Goal: Transaction & Acquisition: Purchase product/service

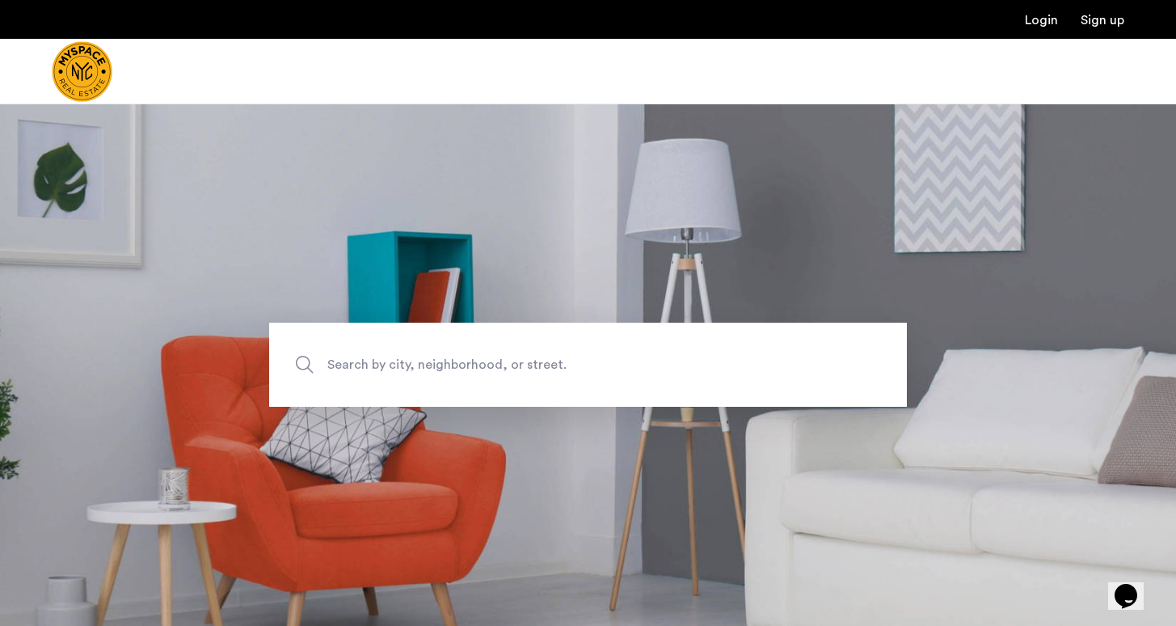
click at [449, 354] on span "Search by city, neighborhood, or street." at bounding box center [550, 365] width 446 height 22
click at [449, 354] on input "Search by city, neighborhood, or street." at bounding box center [588, 365] width 638 height 84
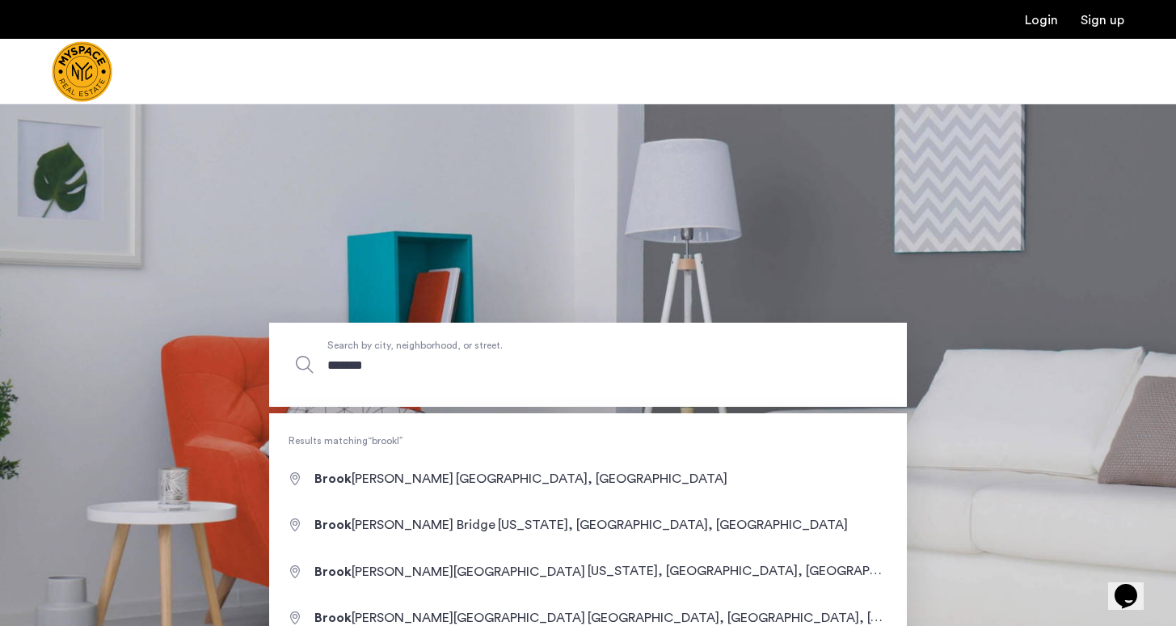
type input "********"
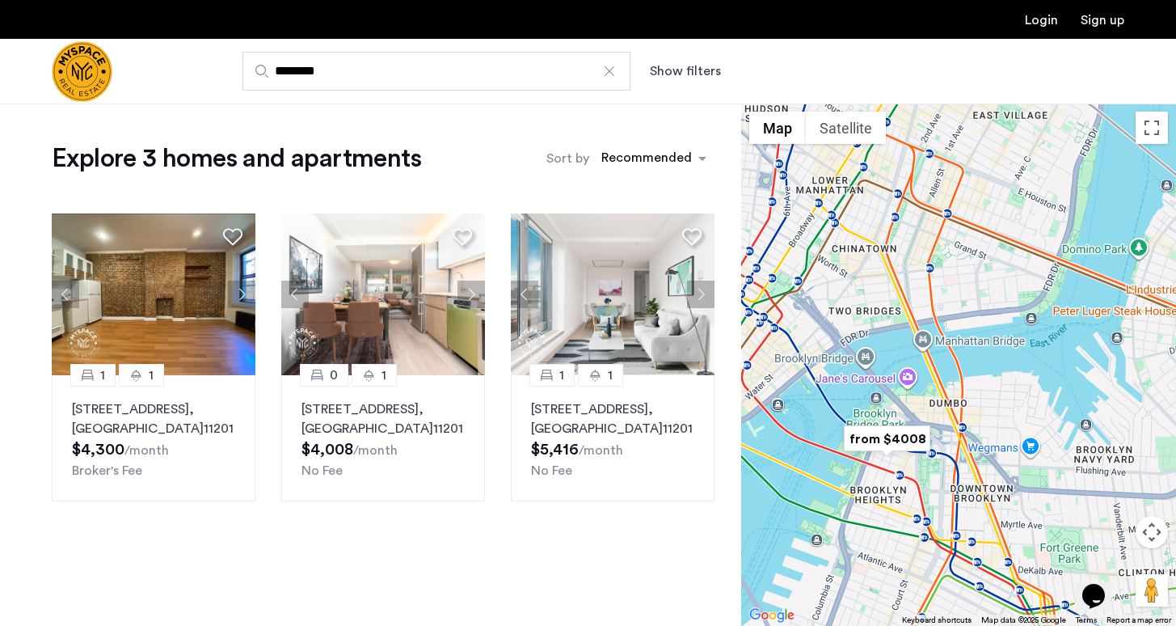
drag, startPoint x: 1021, startPoint y: 541, endPoint x: 783, endPoint y: 470, distance: 248.6
click at [783, 470] on div at bounding box center [958, 364] width 435 height 522
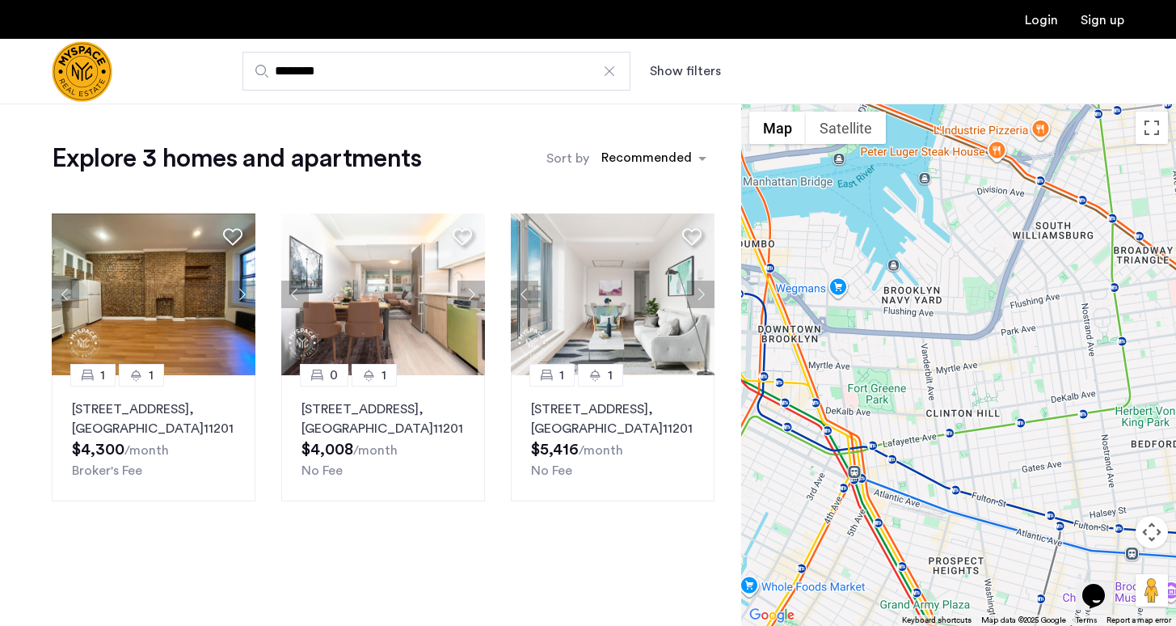
drag, startPoint x: 992, startPoint y: 454, endPoint x: 1001, endPoint y: 356, distance: 99.0
click at [1001, 356] on div at bounding box center [958, 364] width 435 height 522
click at [606, 75] on div at bounding box center [609, 71] width 16 height 16
click at [606, 75] on input "********" at bounding box center [437, 71] width 388 height 39
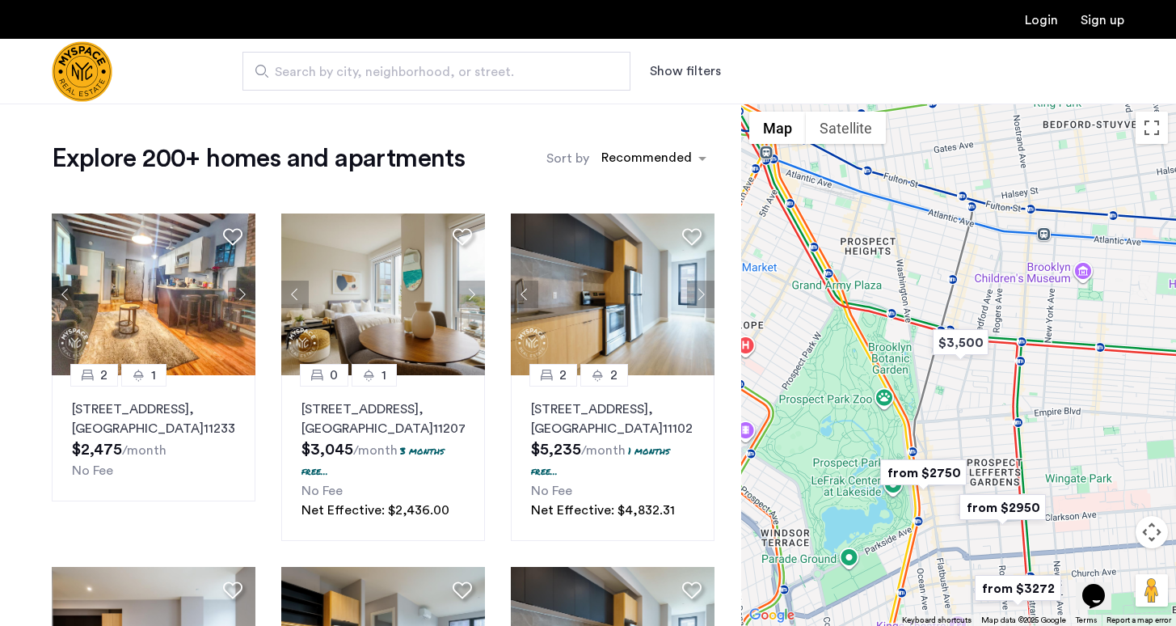
click at [932, 472] on img "from $2750" at bounding box center [923, 472] width 99 height 36
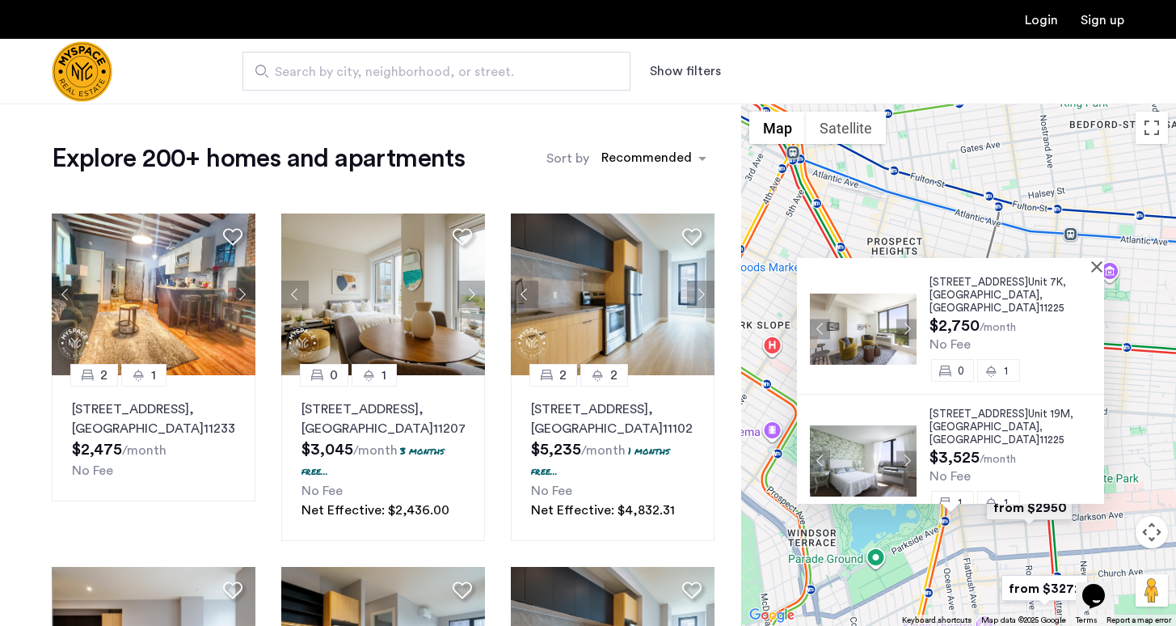
scroll to position [4, 0]
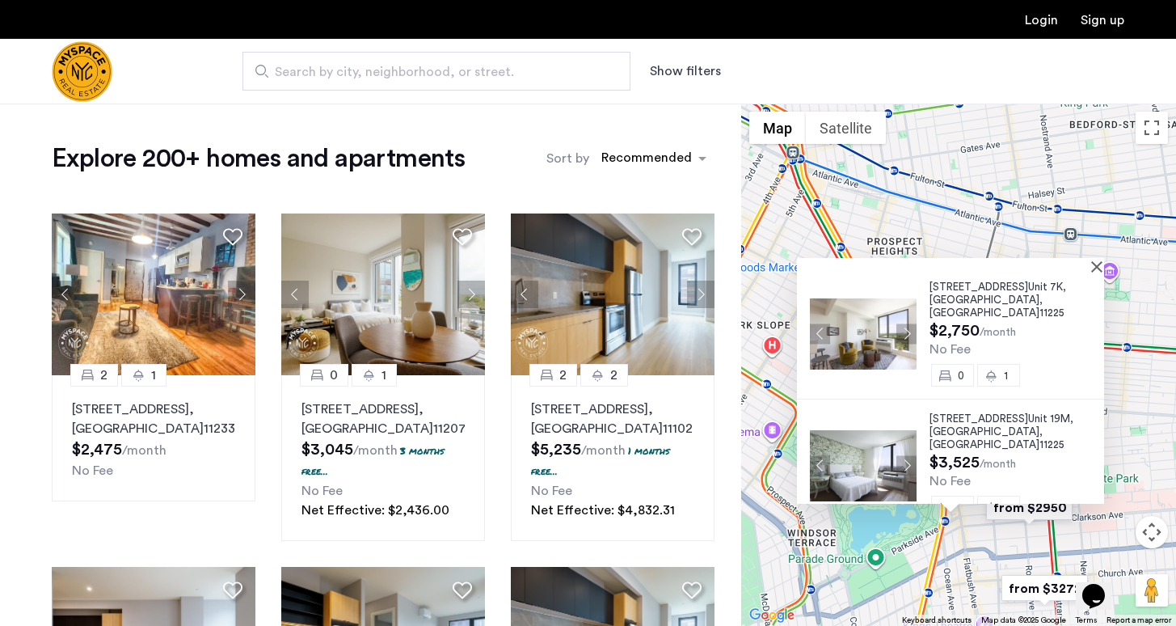
click at [942, 292] on span "626 Flatbush Ave," at bounding box center [979, 286] width 99 height 11
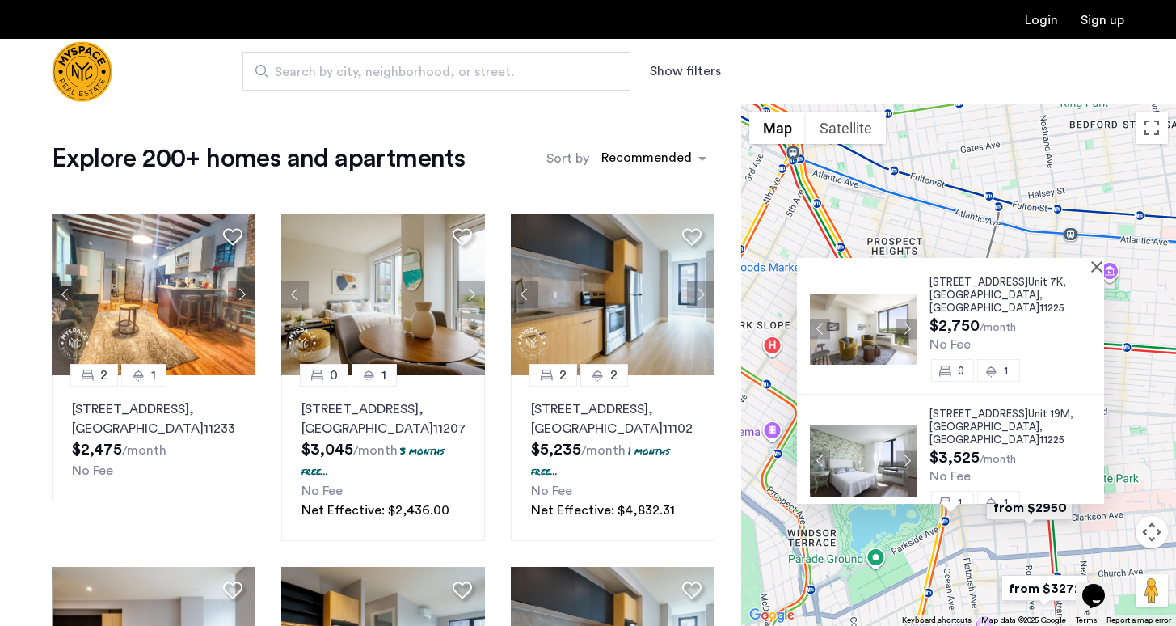
click at [1093, 270] on div at bounding box center [945, 265] width 296 height 14
click at [1093, 264] on div at bounding box center [945, 265] width 296 height 14
click at [1103, 269] on button "Close" at bounding box center [1100, 265] width 11 height 11
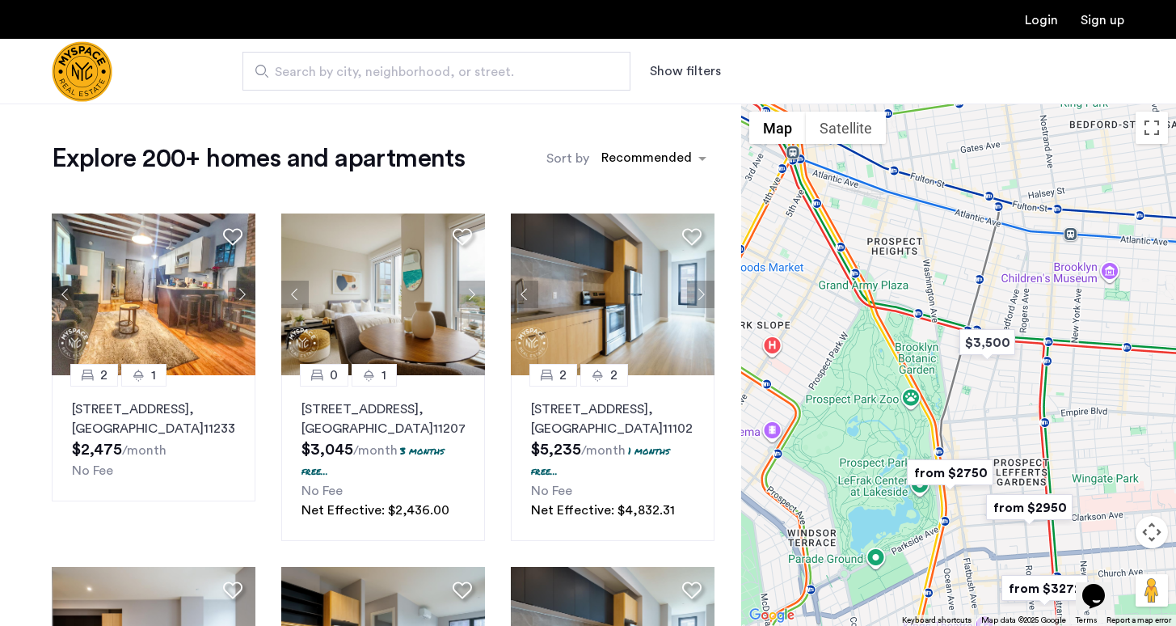
click at [710, 65] on button "Show filters" at bounding box center [685, 70] width 71 height 19
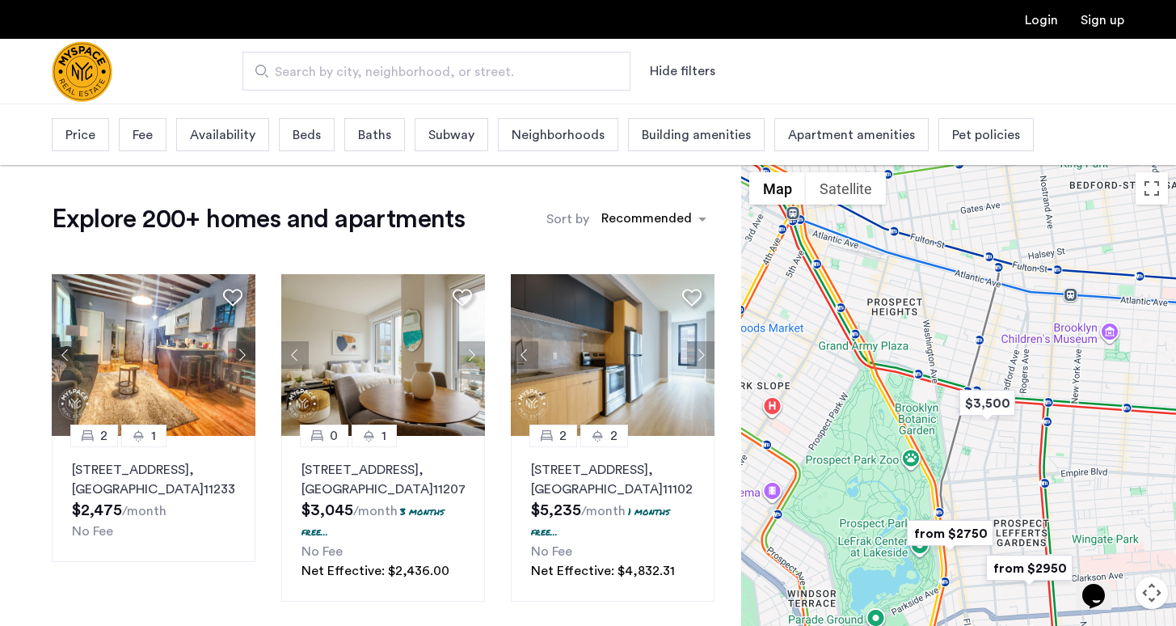
click at [298, 141] on span "Beds" at bounding box center [307, 134] width 28 height 19
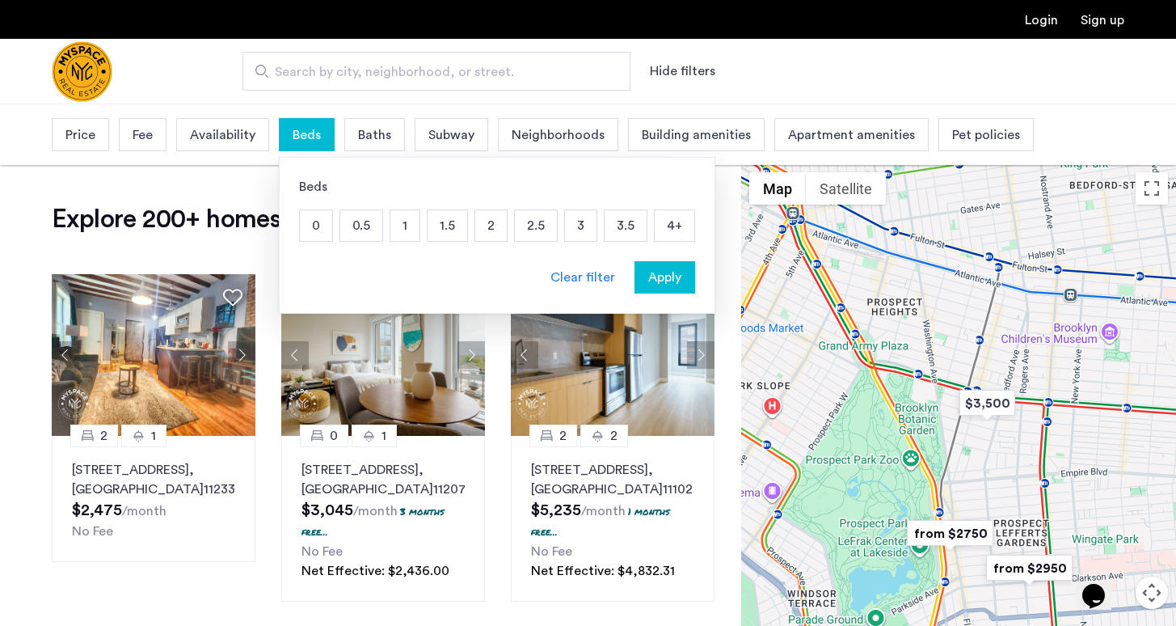
click at [483, 222] on p "2" at bounding box center [491, 225] width 32 height 31
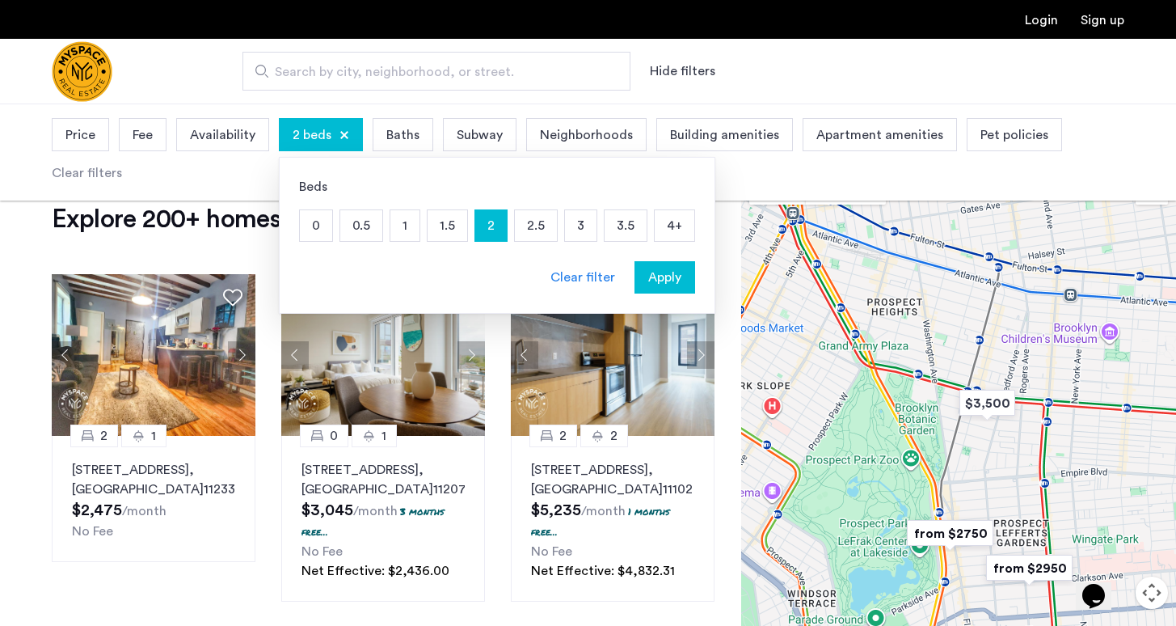
click at [672, 280] on span "Apply" at bounding box center [664, 277] width 33 height 19
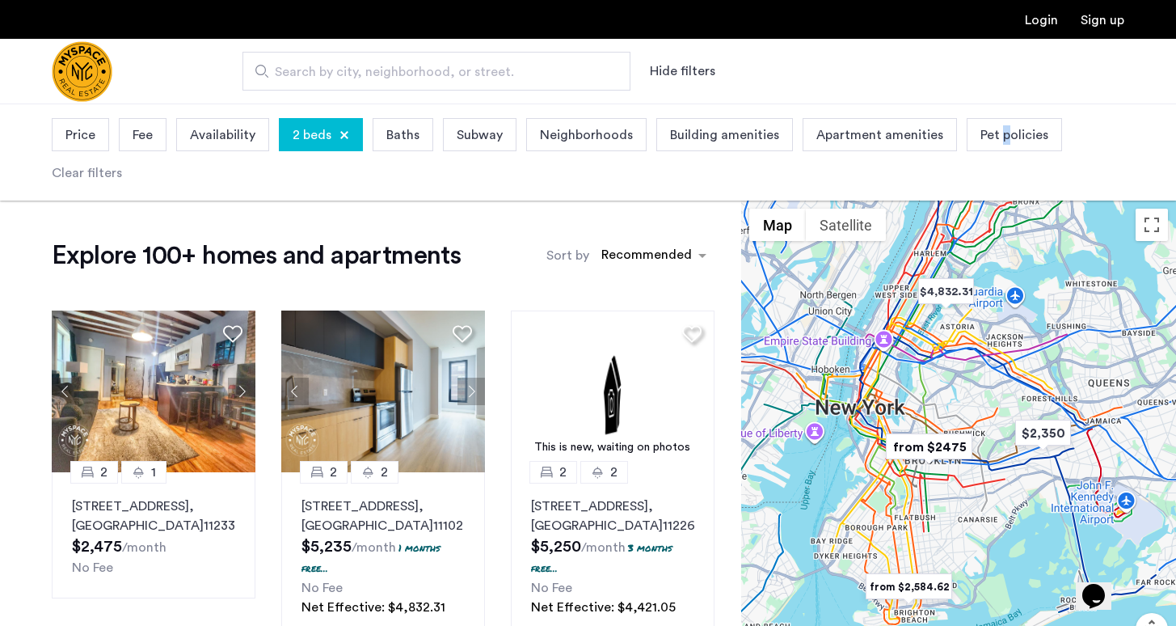
click at [993, 141] on span "Pet policies" at bounding box center [1015, 134] width 68 height 19
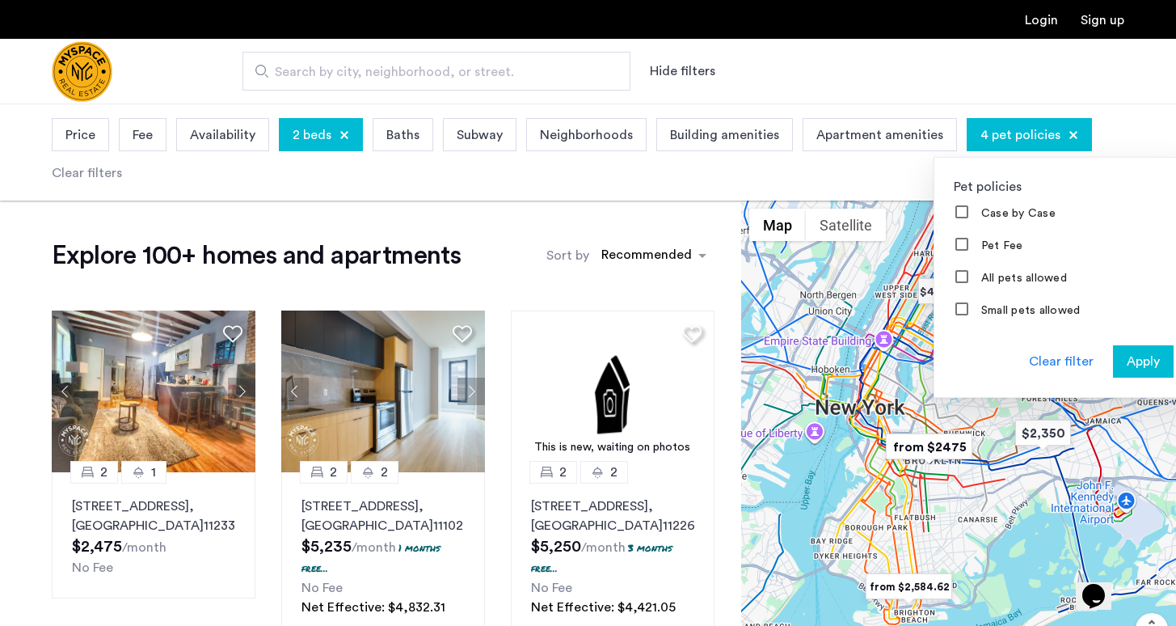
click at [1127, 354] on span "Apply" at bounding box center [1143, 361] width 33 height 19
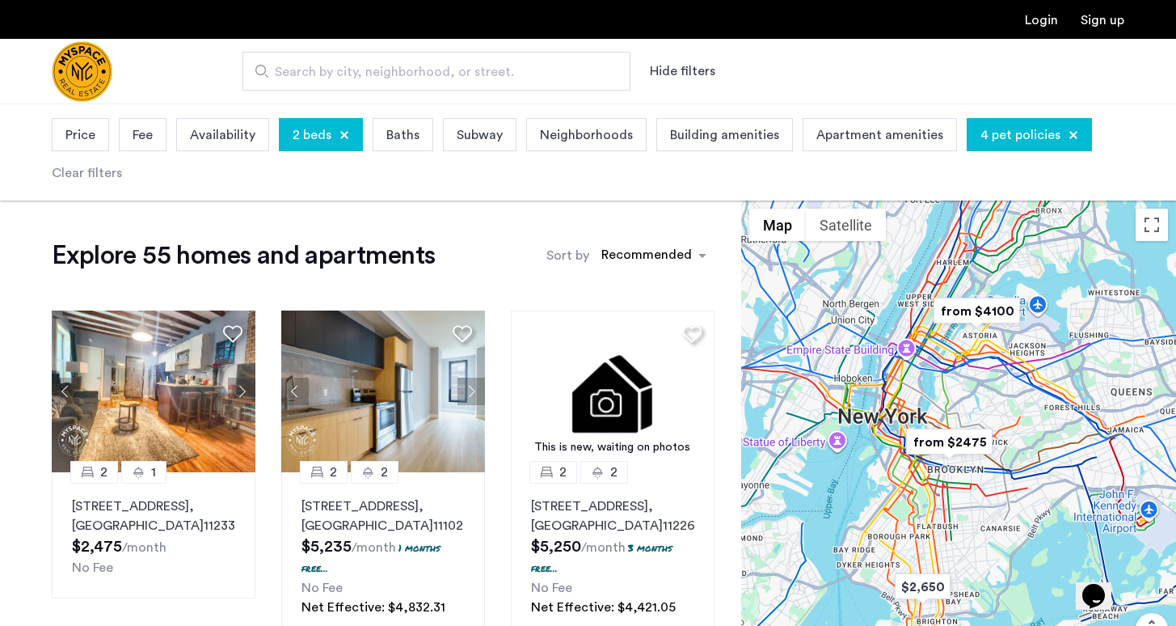
click at [98, 129] on div "Price" at bounding box center [80, 134] width 57 height 33
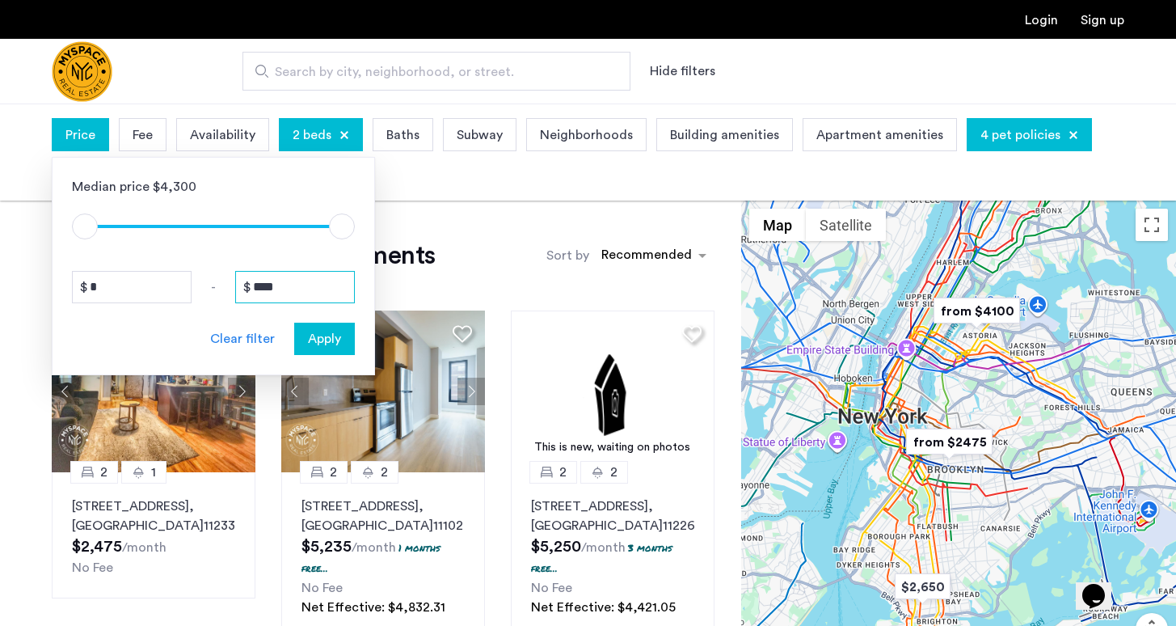
click at [297, 292] on input "****" at bounding box center [295, 287] width 120 height 32
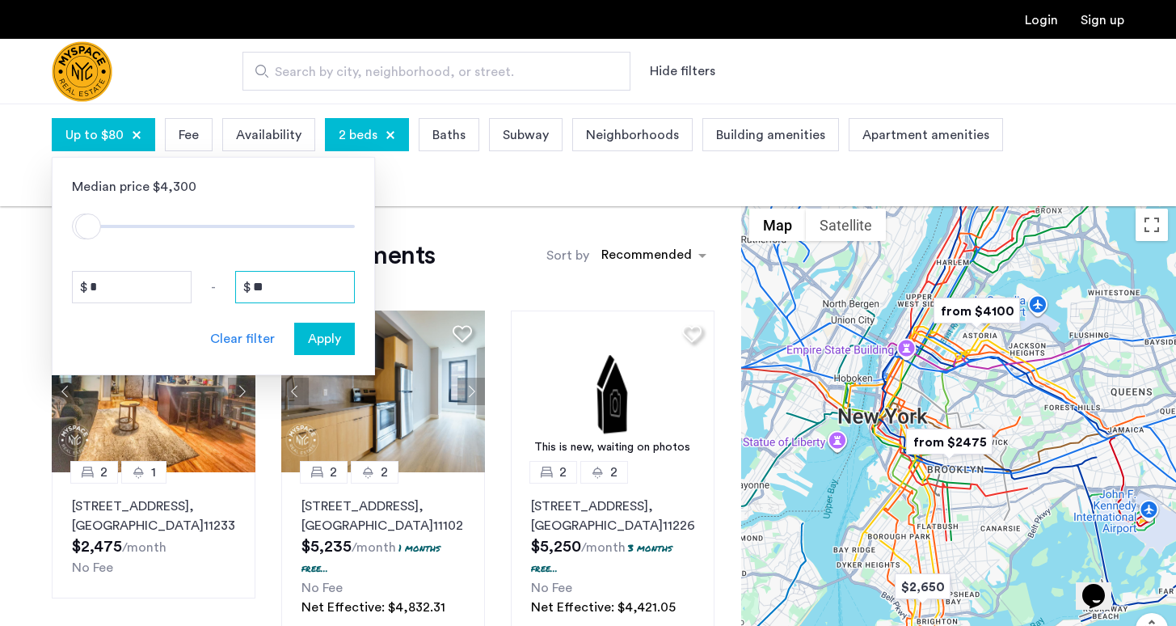
type input "*"
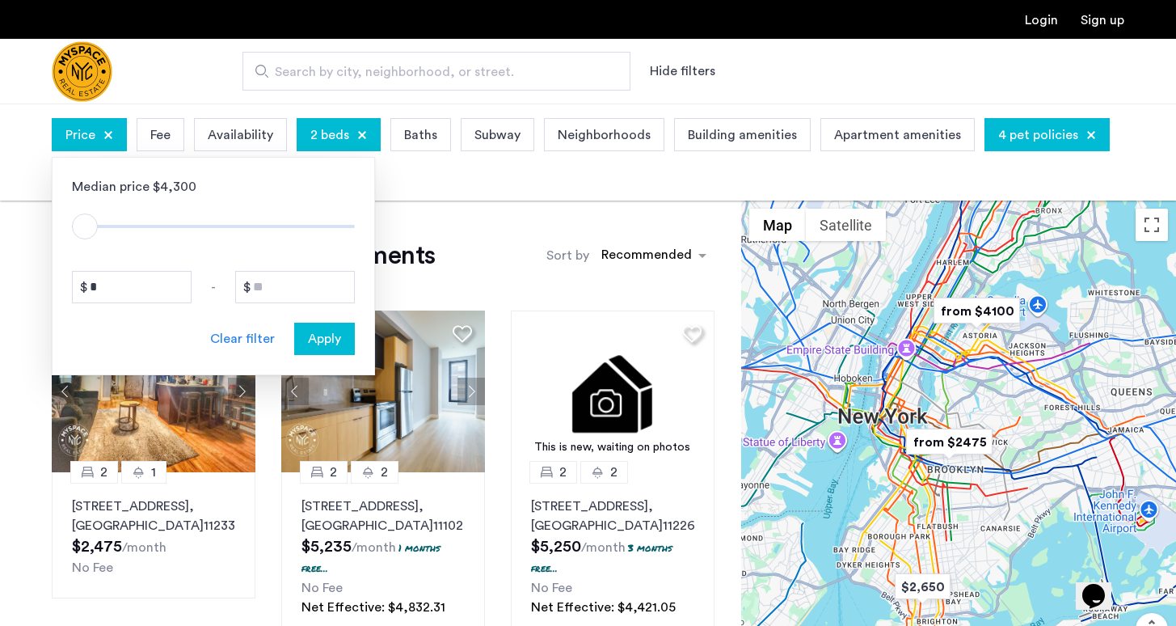
click at [228, 335] on div "Clear filter" at bounding box center [242, 338] width 65 height 19
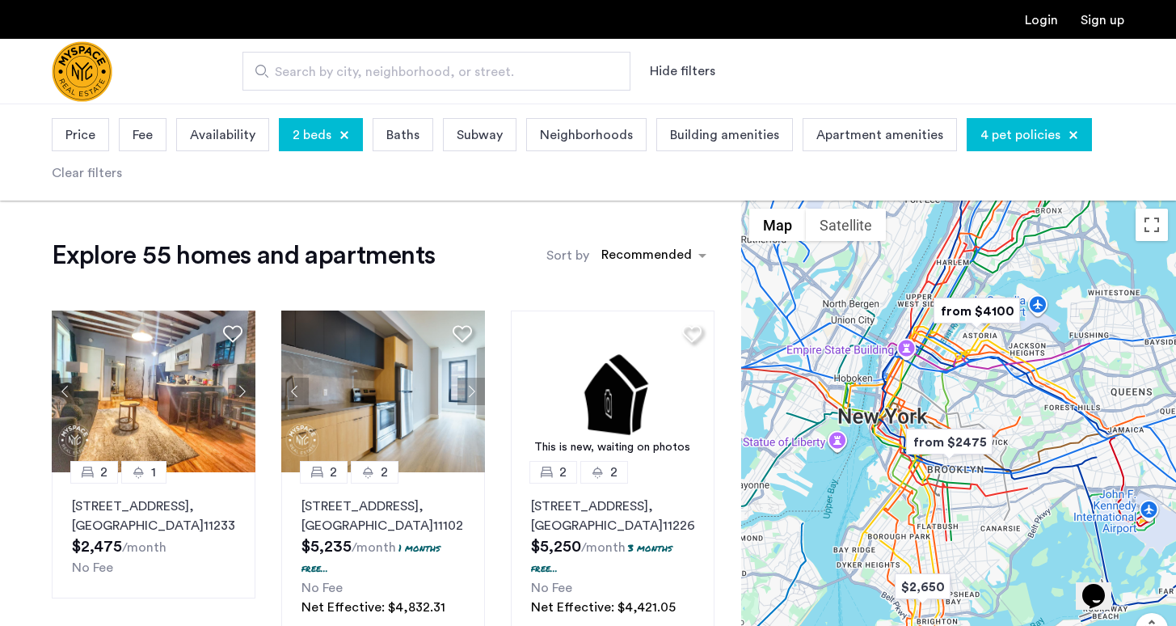
click at [952, 513] on div at bounding box center [958, 461] width 435 height 522
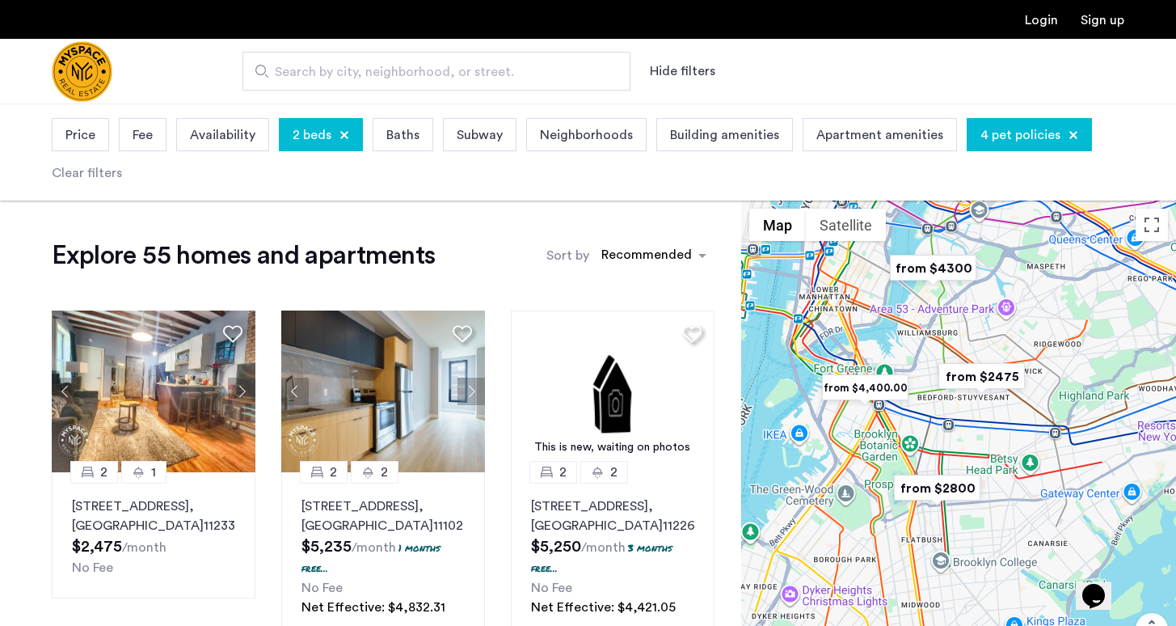
click at [898, 449] on div at bounding box center [958, 461] width 435 height 522
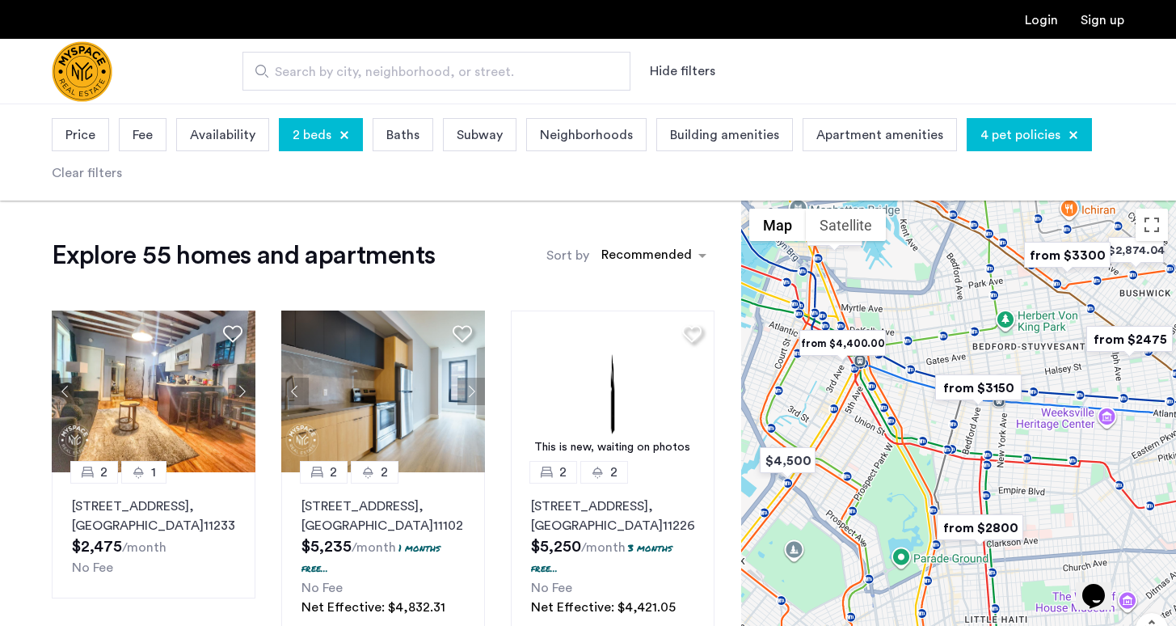
click at [975, 460] on div at bounding box center [958, 461] width 435 height 522
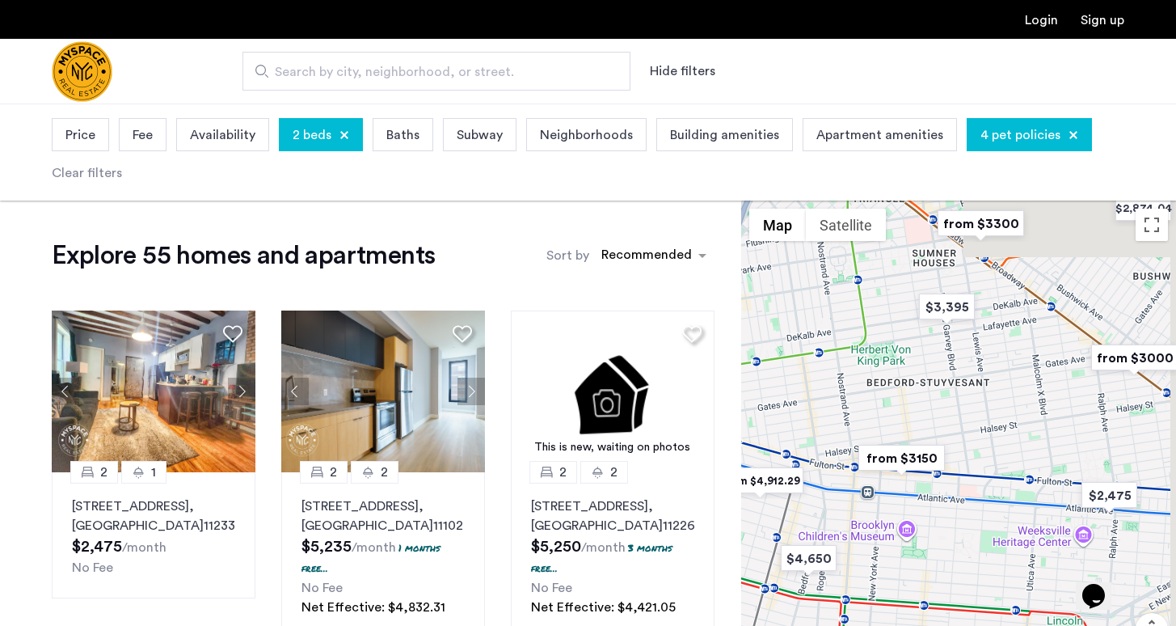
drag, startPoint x: 1074, startPoint y: 390, endPoint x: 876, endPoint y: 593, distance: 283.5
click at [876, 593] on div at bounding box center [958, 461] width 435 height 522
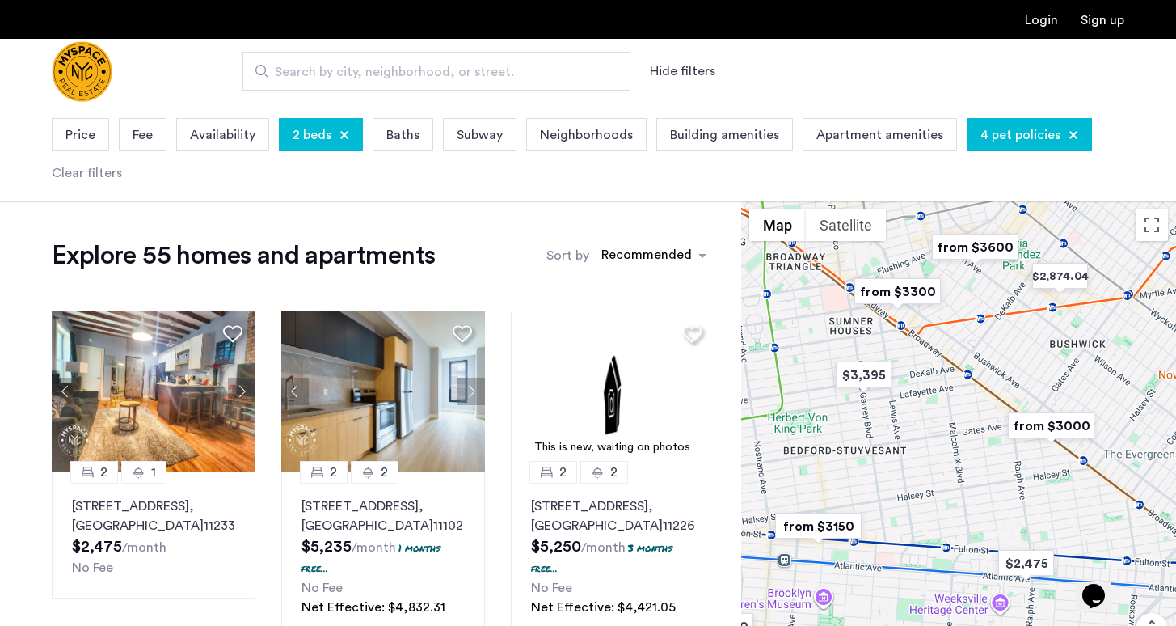
drag, startPoint x: 950, startPoint y: 446, endPoint x: 926, endPoint y: 462, distance: 29.1
click at [925, 462] on div at bounding box center [958, 461] width 435 height 522
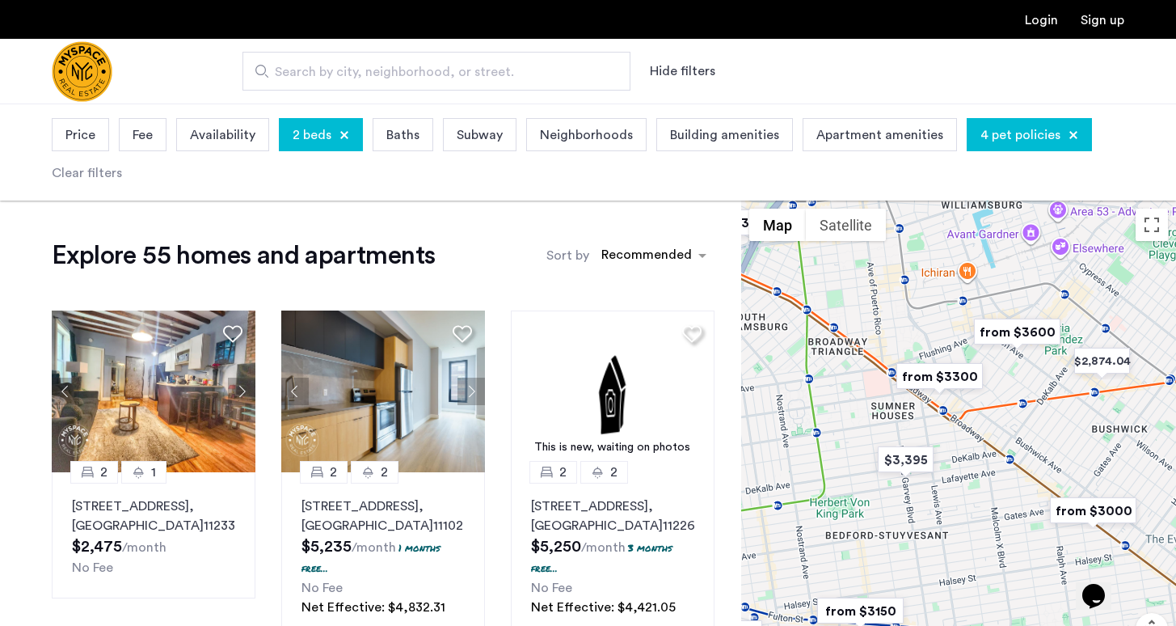
drag, startPoint x: 942, startPoint y: 439, endPoint x: 960, endPoint y: 526, distance: 89.1
click at [960, 526] on div at bounding box center [958, 461] width 435 height 522
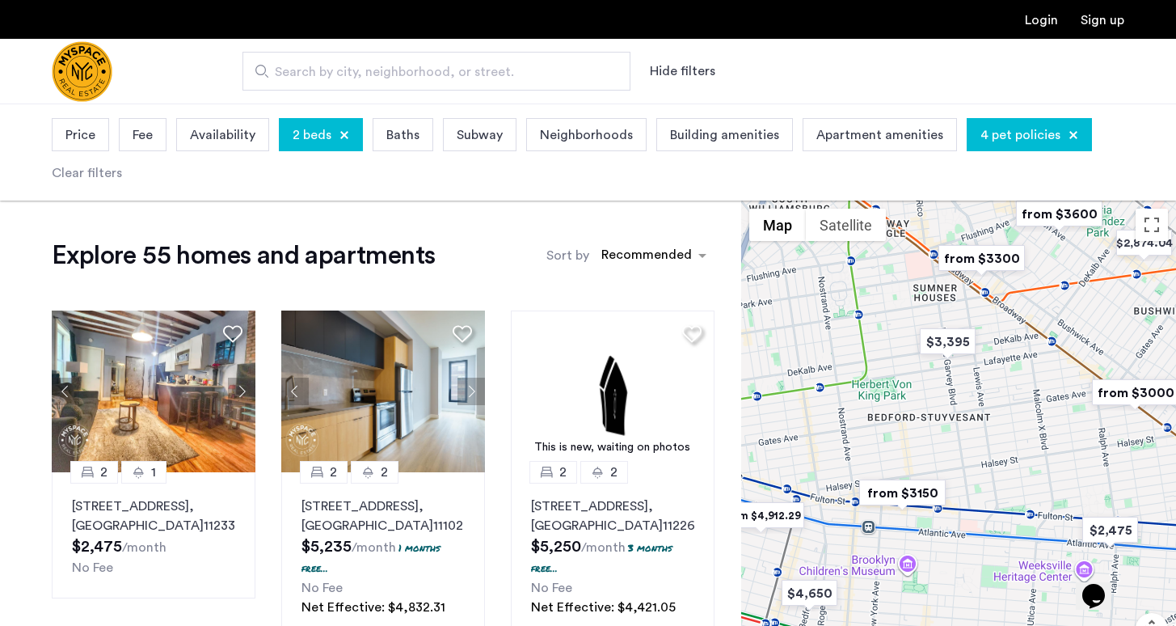
drag, startPoint x: 971, startPoint y: 386, endPoint x: 1005, endPoint y: 261, distance: 129.8
click at [1010, 261] on img "from $3300" at bounding box center [981, 258] width 99 height 36
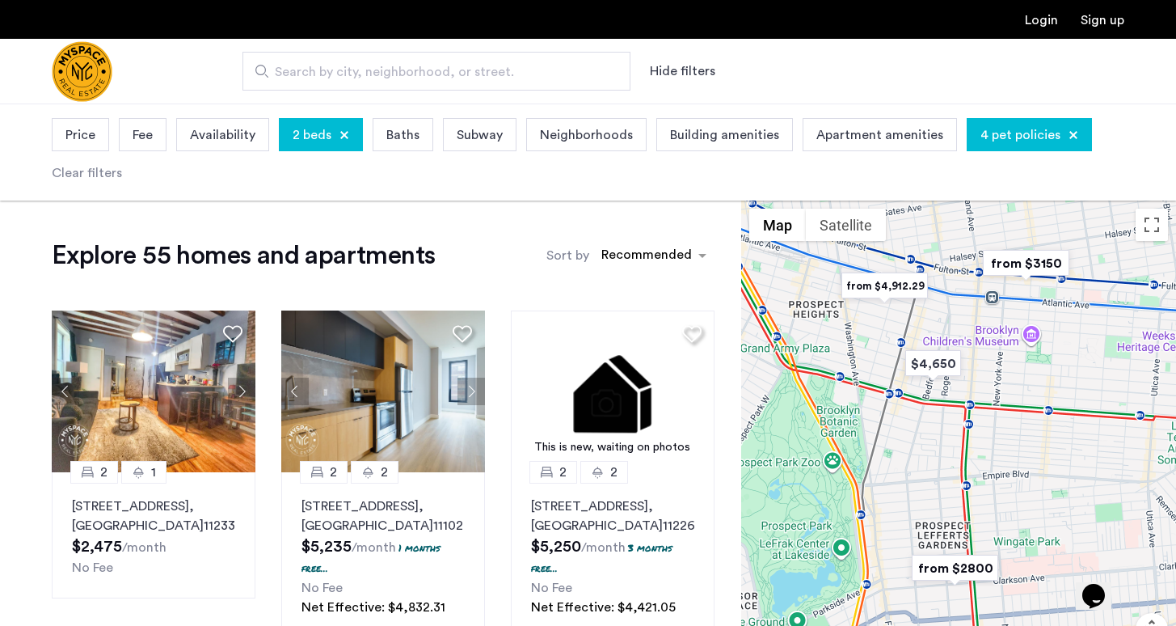
drag, startPoint x: 941, startPoint y: 398, endPoint x: 1068, endPoint y: 177, distance: 254.6
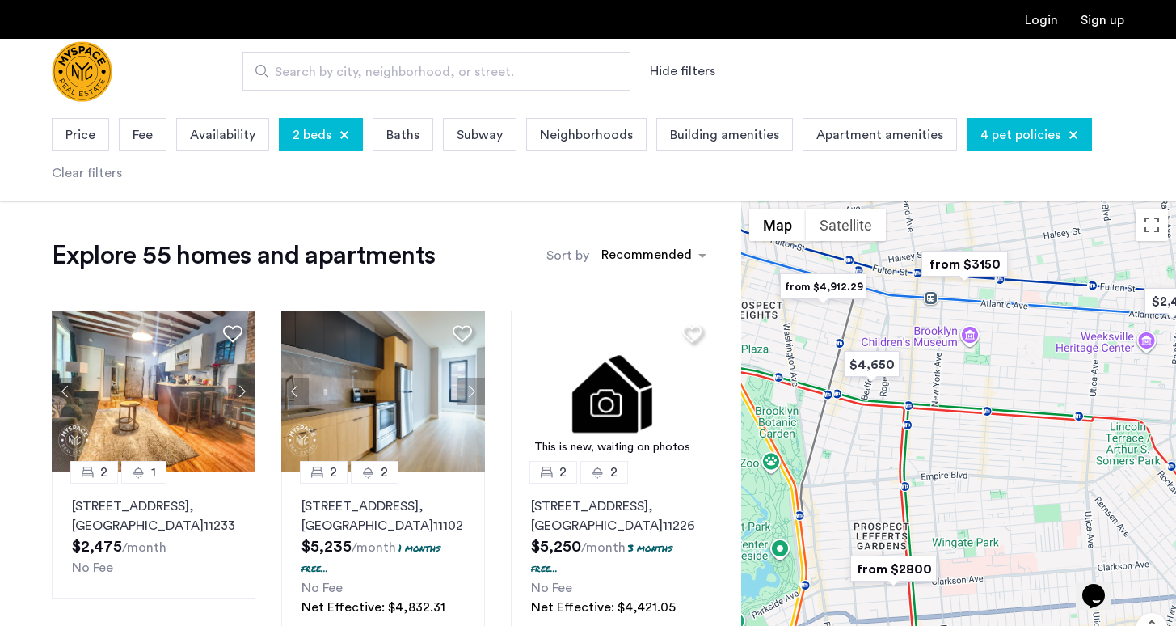
drag, startPoint x: 988, startPoint y: 288, endPoint x: 921, endPoint y: 285, distance: 67.2
click at [921, 285] on div at bounding box center [958, 461] width 435 height 522
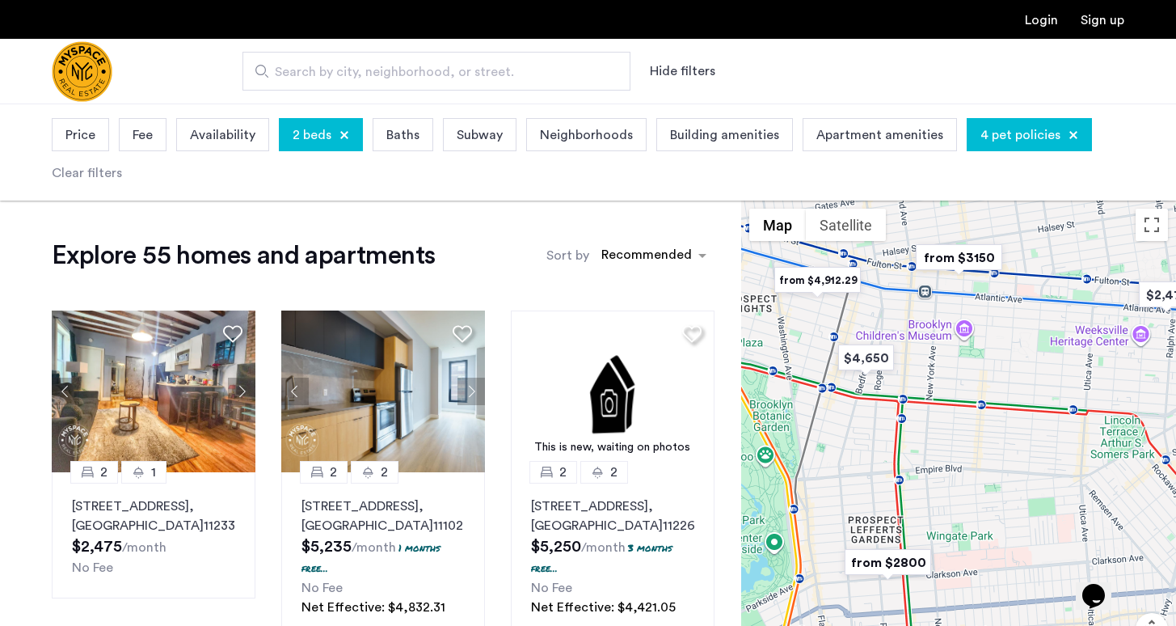
click at [943, 265] on img "from $3150" at bounding box center [958, 257] width 99 height 36
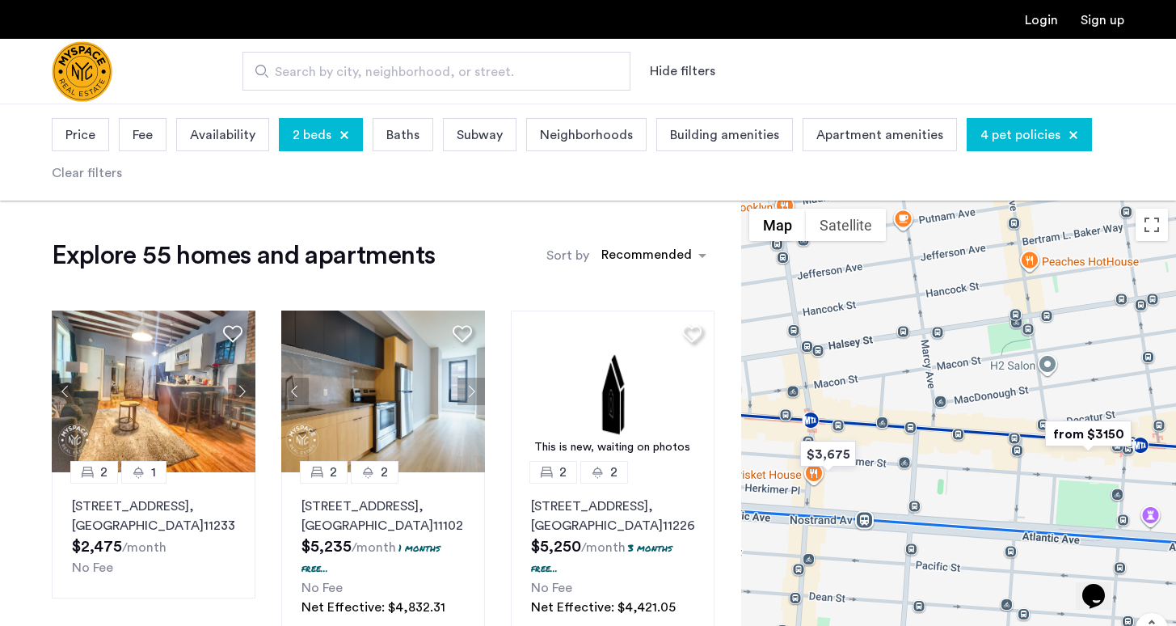
click at [1064, 434] on img "from $3150" at bounding box center [1088, 434] width 99 height 36
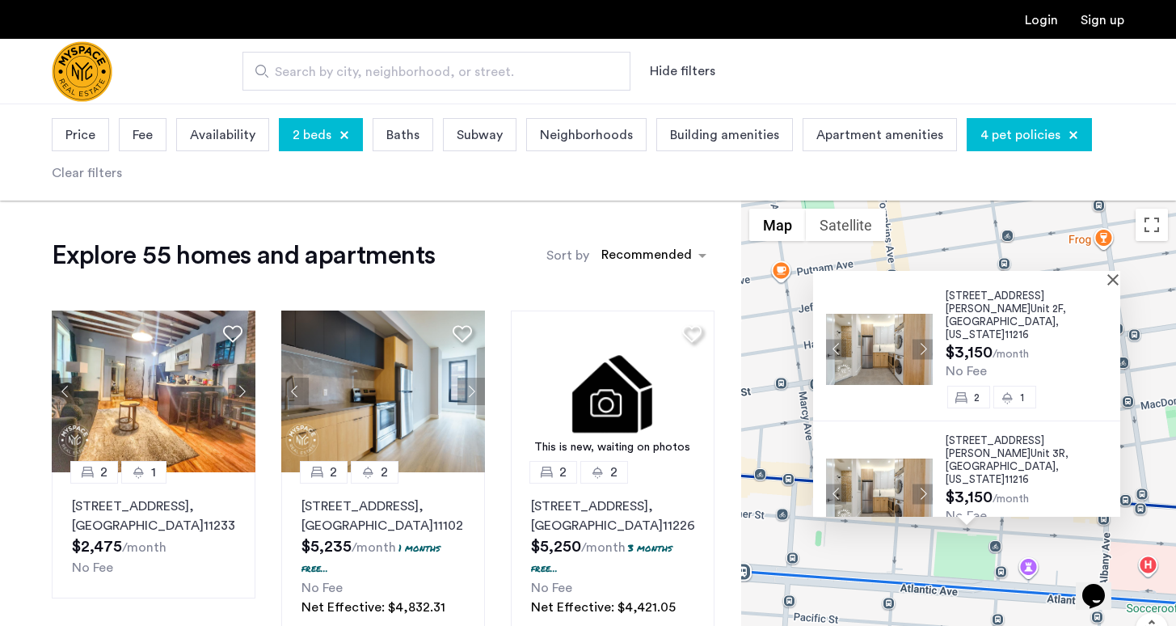
scroll to position [9, 0]
click at [983, 298] on span "1468 Fulton St," at bounding box center [995, 300] width 99 height 23
click at [1109, 282] on div at bounding box center [961, 278] width 296 height 14
click at [1117, 281] on div at bounding box center [966, 278] width 307 height 14
click at [1118, 277] on button "Close" at bounding box center [1116, 278] width 11 height 11
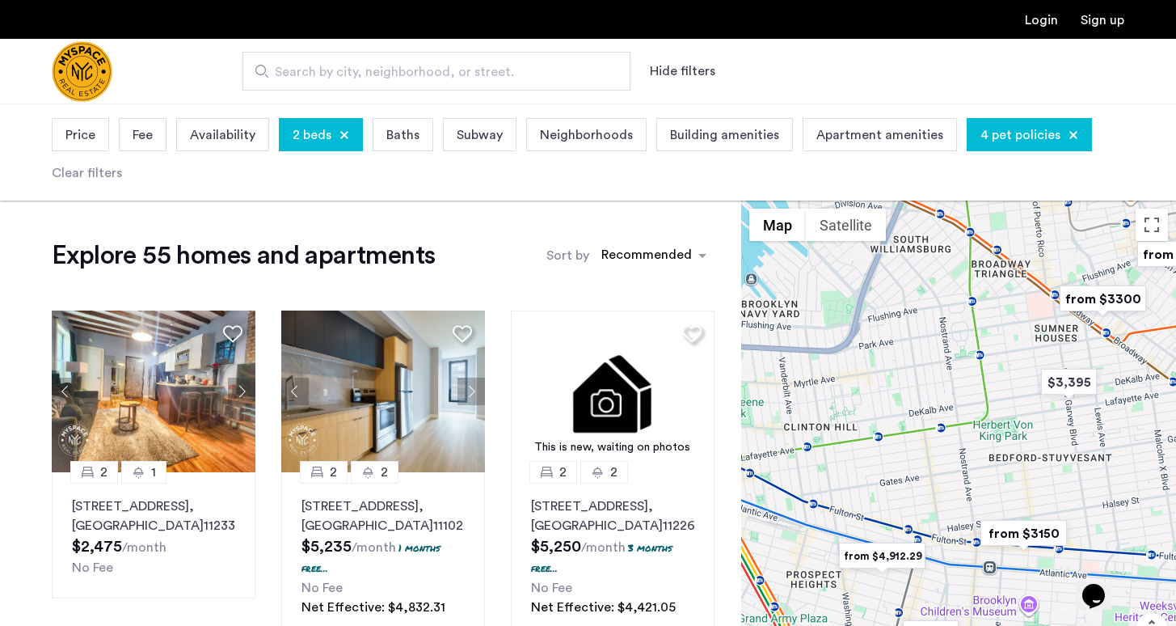
drag, startPoint x: 1078, startPoint y: 281, endPoint x: 1042, endPoint y: 489, distance: 210.9
click at [1042, 489] on div at bounding box center [958, 461] width 435 height 522
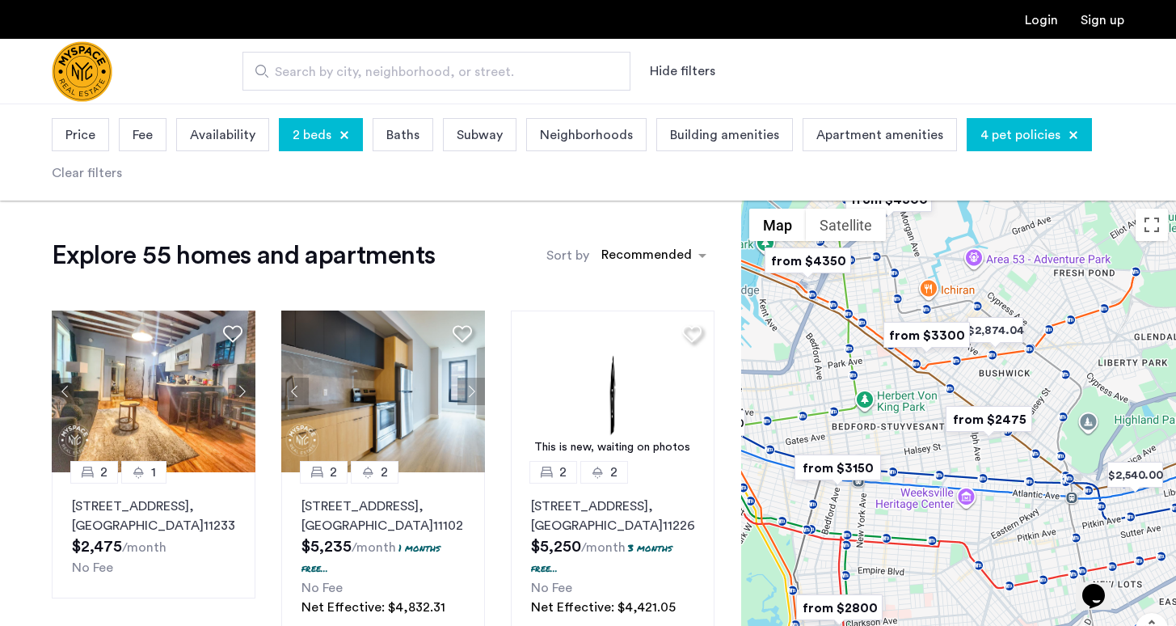
drag, startPoint x: 1086, startPoint y: 483, endPoint x: 927, endPoint y: 411, distance: 174.8
click at [927, 411] on div at bounding box center [958, 461] width 435 height 522
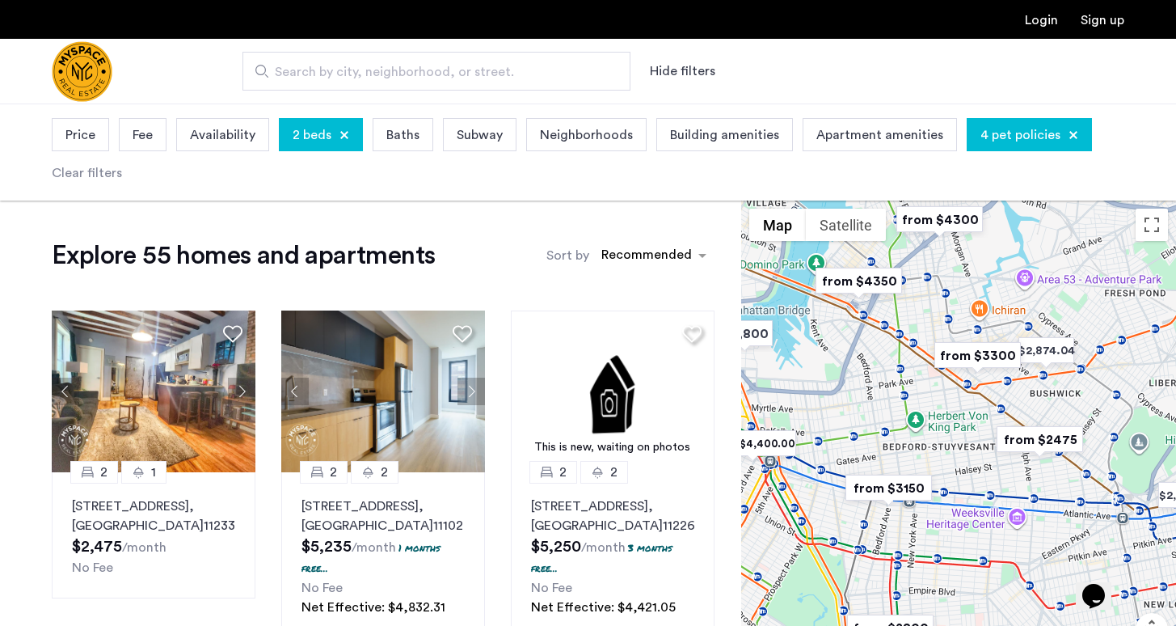
drag, startPoint x: 1035, startPoint y: 485, endPoint x: 1100, endPoint y: 532, distance: 80.5
click at [1100, 532] on div at bounding box center [958, 461] width 435 height 522
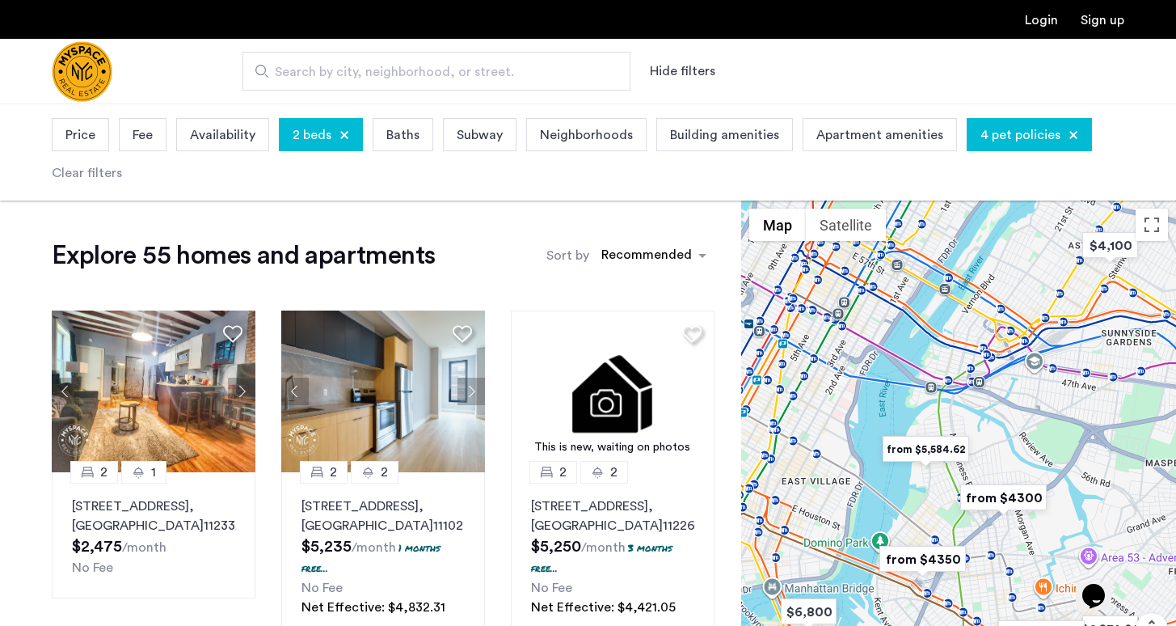
drag, startPoint x: 952, startPoint y: 405, endPoint x: 991, endPoint y: 672, distance: 269.6
click at [991, 625] on html "Login Sign up Search by city, neighborhood, or street. Hide filters Price Fee A…" at bounding box center [588, 313] width 1176 height 626
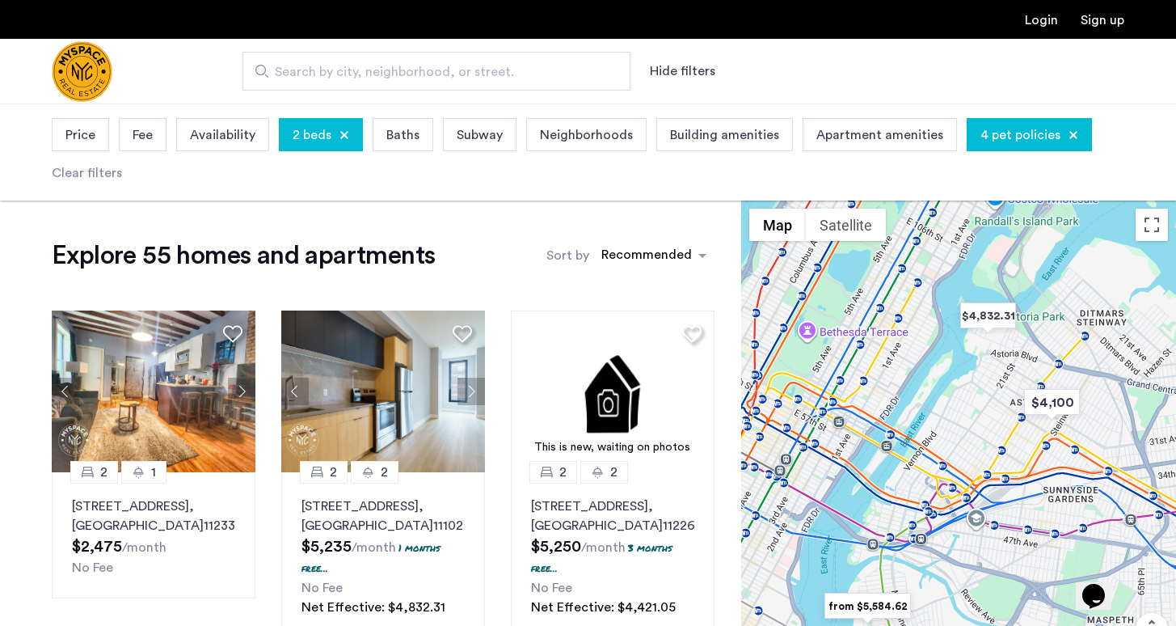
drag, startPoint x: 1015, startPoint y: 358, endPoint x: 955, endPoint y: 520, distance: 172.7
click at [956, 518] on div at bounding box center [958, 461] width 435 height 522
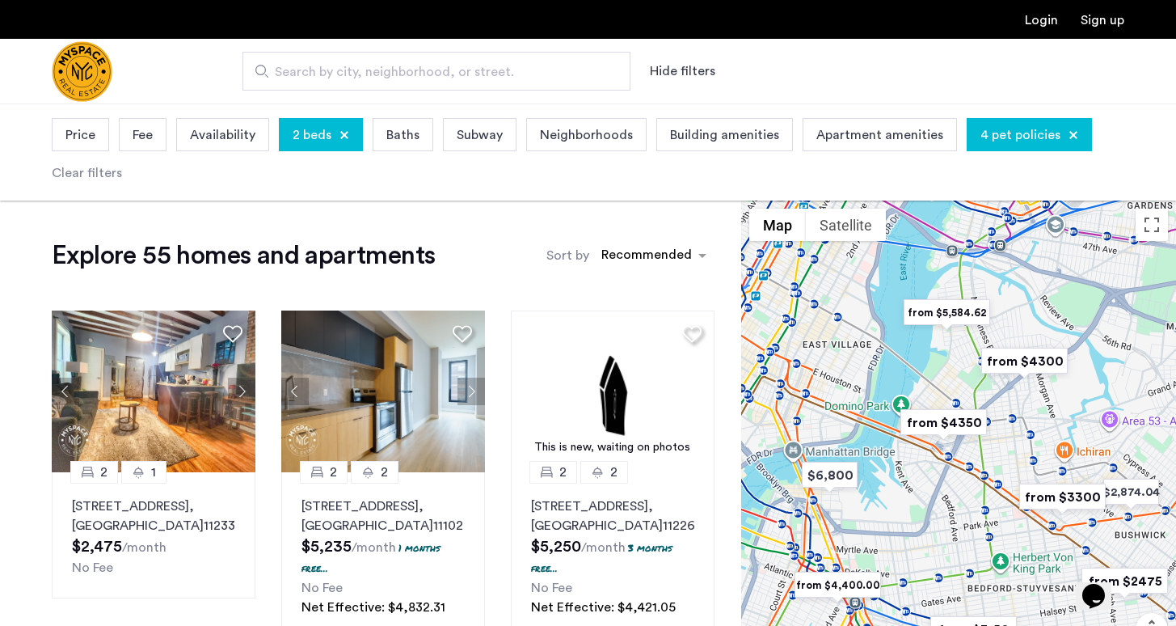
drag, startPoint x: 969, startPoint y: 561, endPoint x: 1055, endPoint y: 247, distance: 325.2
click at [1055, 247] on div at bounding box center [958, 461] width 435 height 522
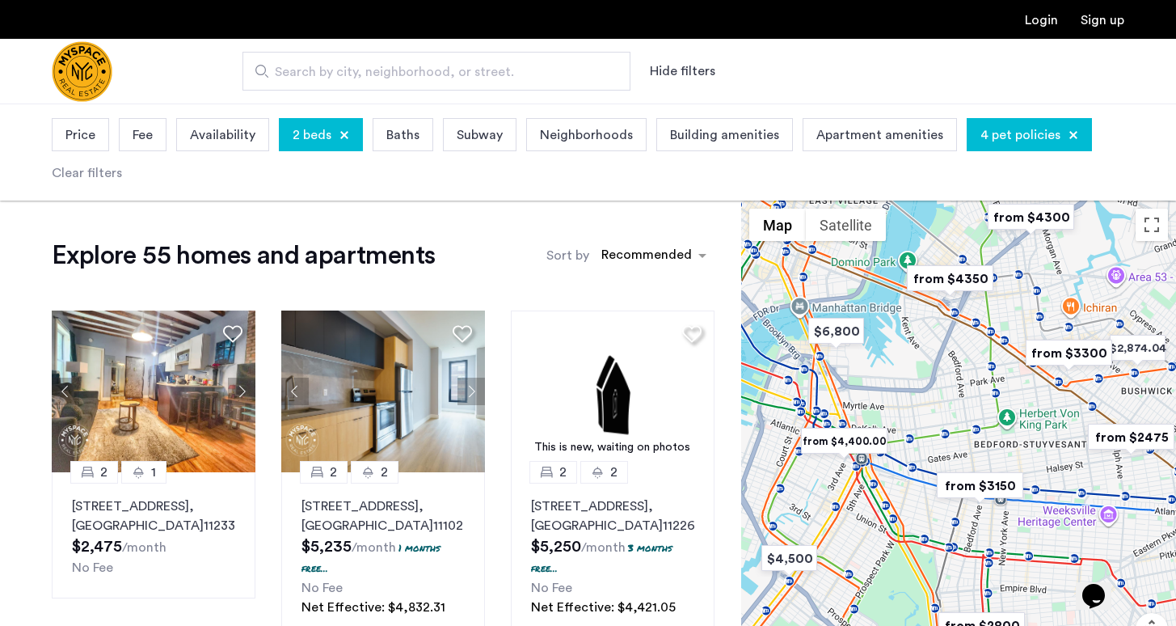
drag, startPoint x: 1035, startPoint y: 452, endPoint x: 1035, endPoint y: 285, distance: 166.5
click at [1035, 284] on div at bounding box center [958, 461] width 435 height 522
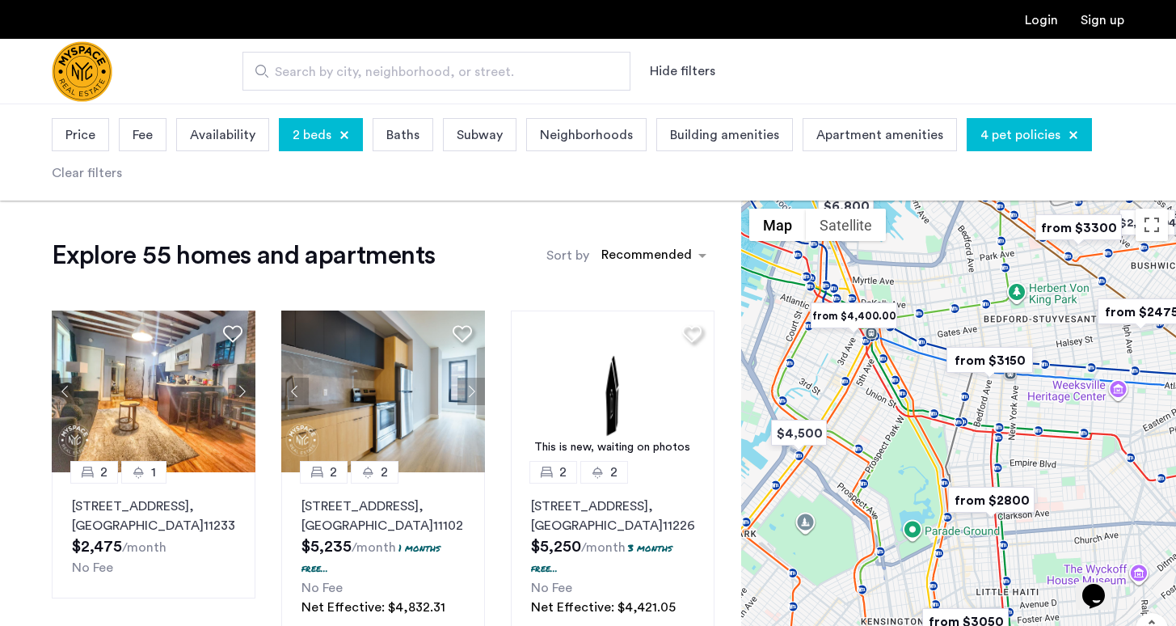
drag, startPoint x: 917, startPoint y: 452, endPoint x: 926, endPoint y: 365, distance: 87.8
click at [926, 365] on div at bounding box center [958, 461] width 435 height 522
click at [627, 259] on div "sort-apartment" at bounding box center [646, 258] width 95 height 22
click at [640, 349] on label "Price Low to High" at bounding box center [628, 339] width 112 height 19
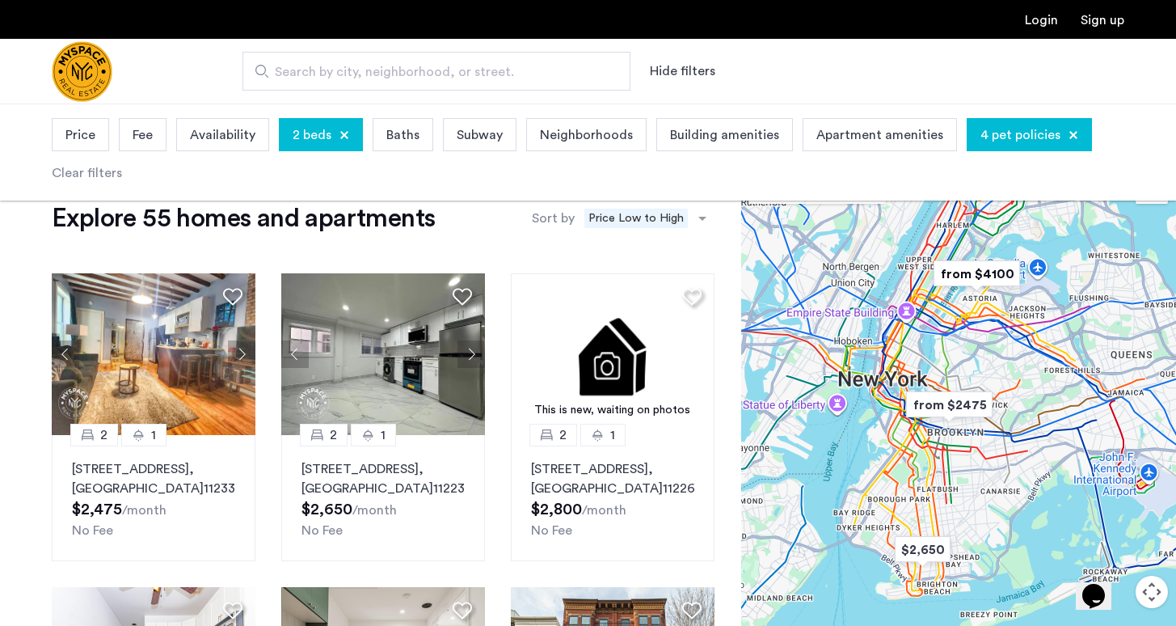
scroll to position [57, 0]
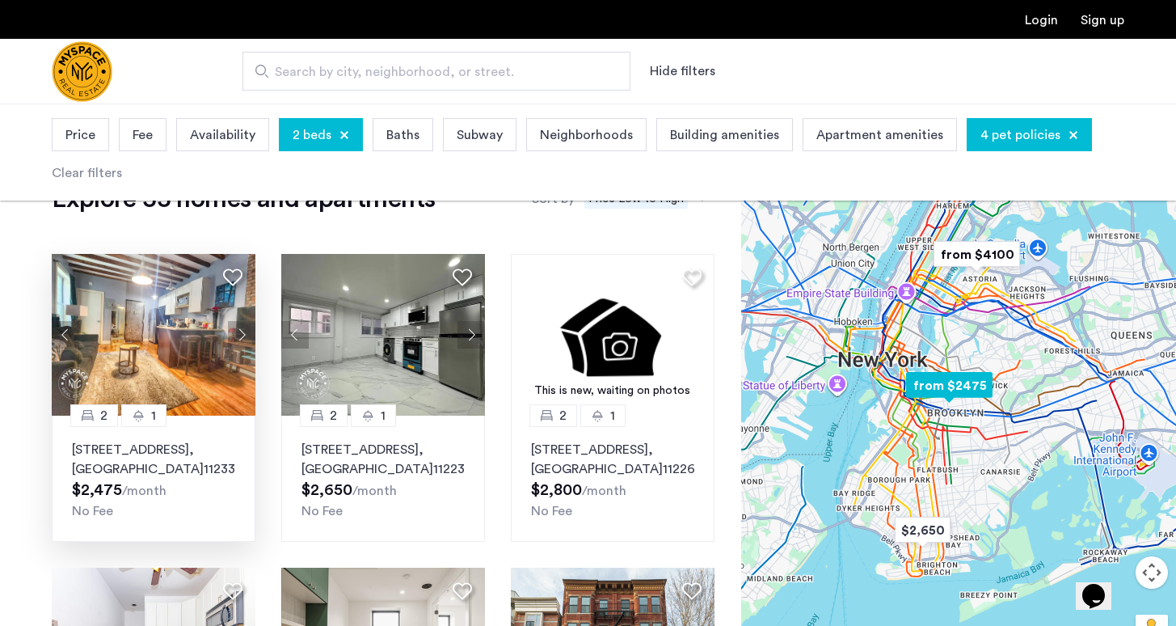
click at [136, 365] on img at bounding box center [154, 335] width 204 height 162
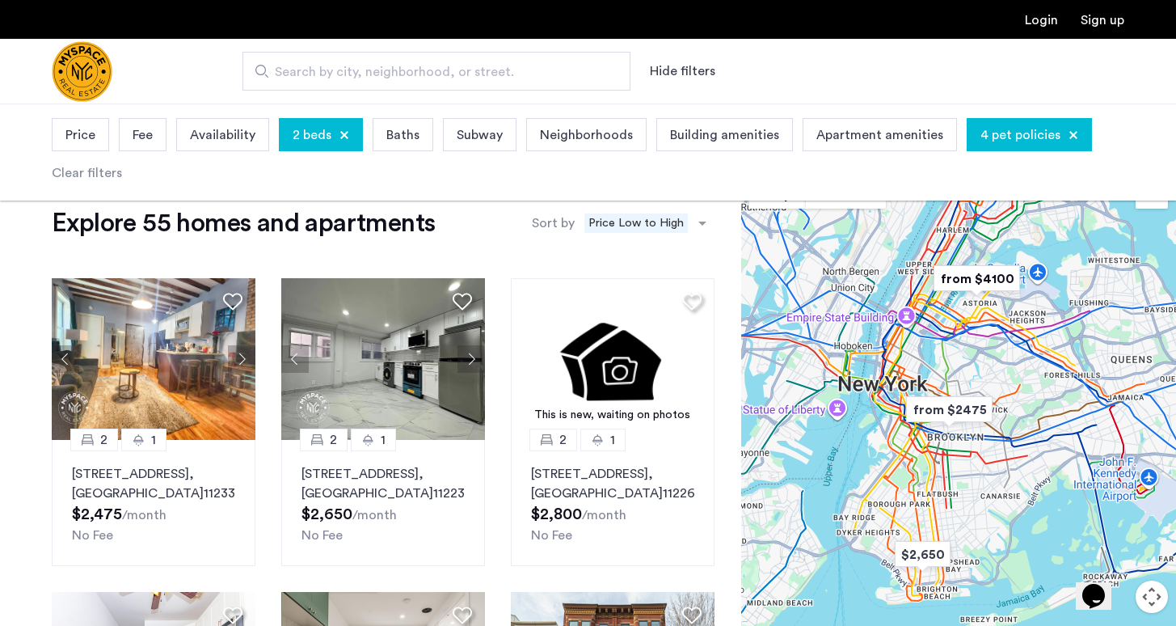
scroll to position [34, 0]
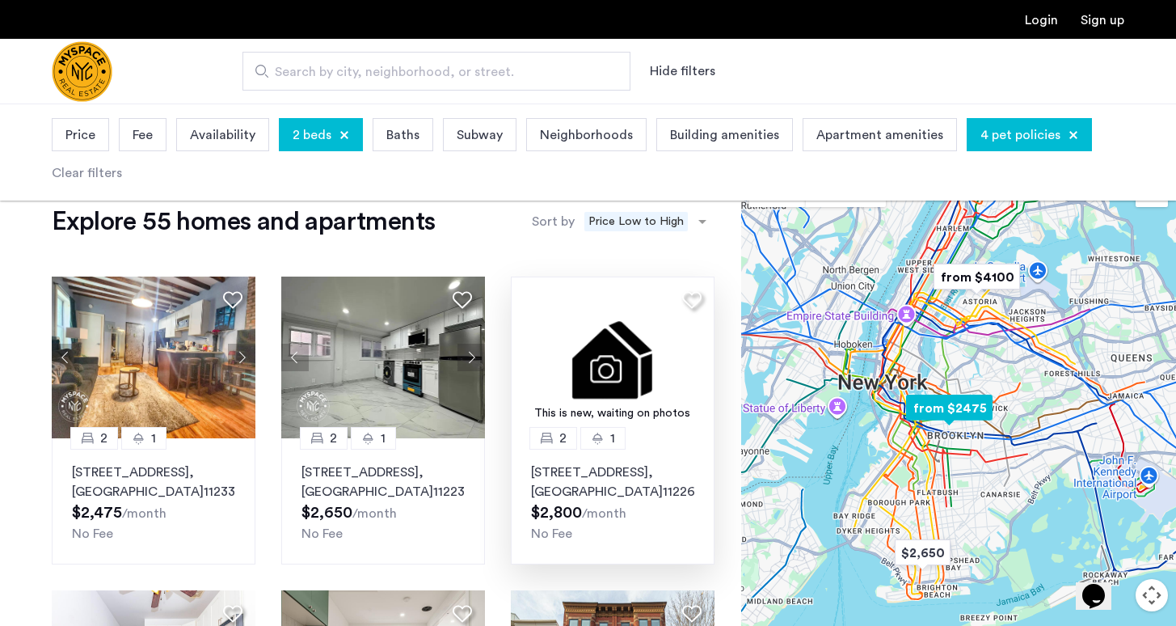
click at [695, 361] on img at bounding box center [613, 357] width 204 height 162
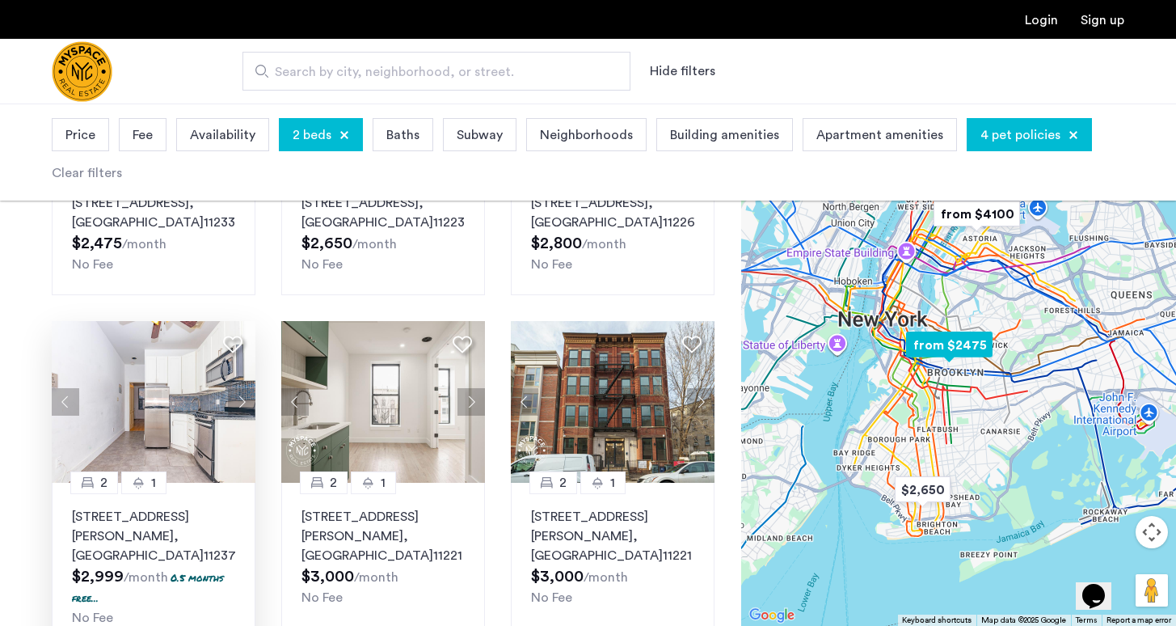
scroll to position [306, 0]
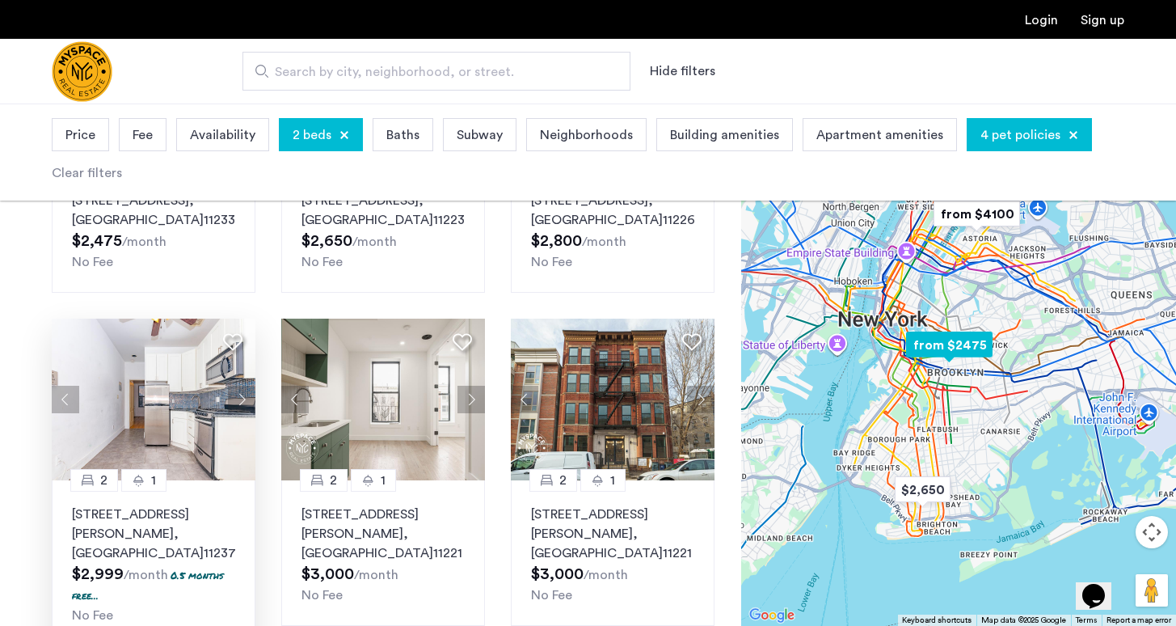
click at [188, 433] on img at bounding box center [154, 400] width 204 height 162
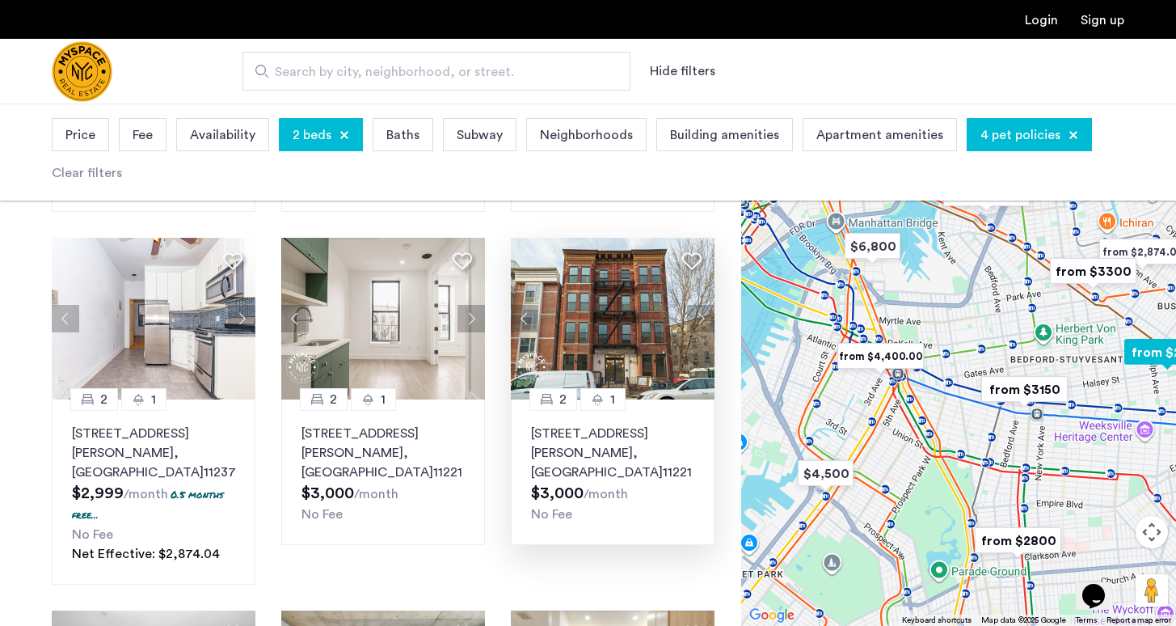
scroll to position [391, 0]
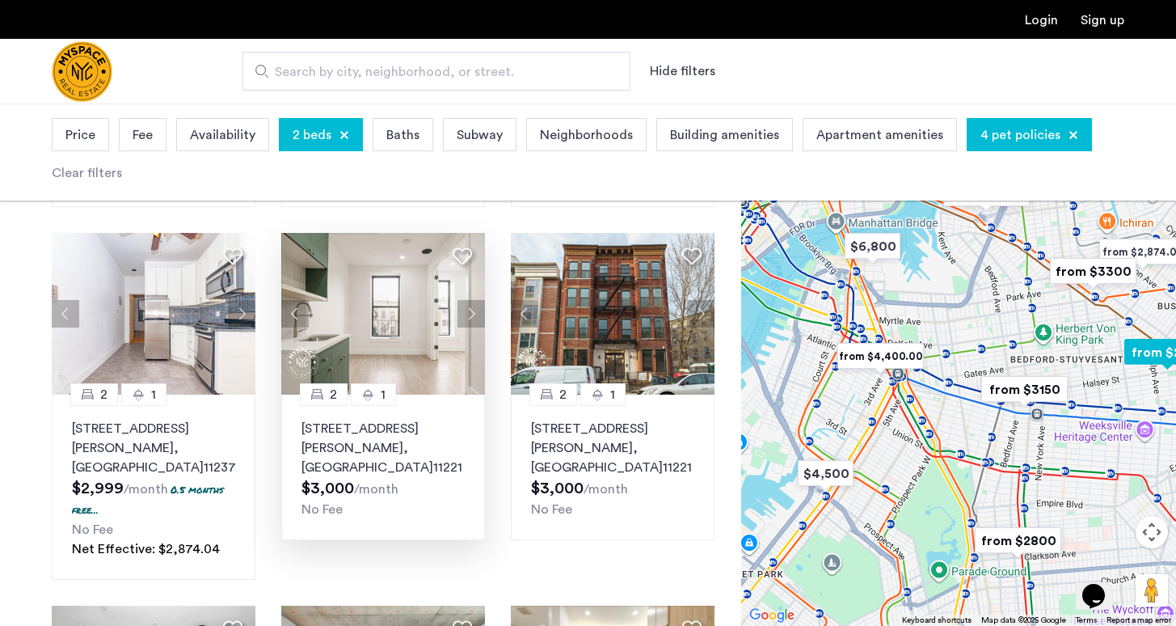
click at [396, 373] on img at bounding box center [383, 314] width 204 height 162
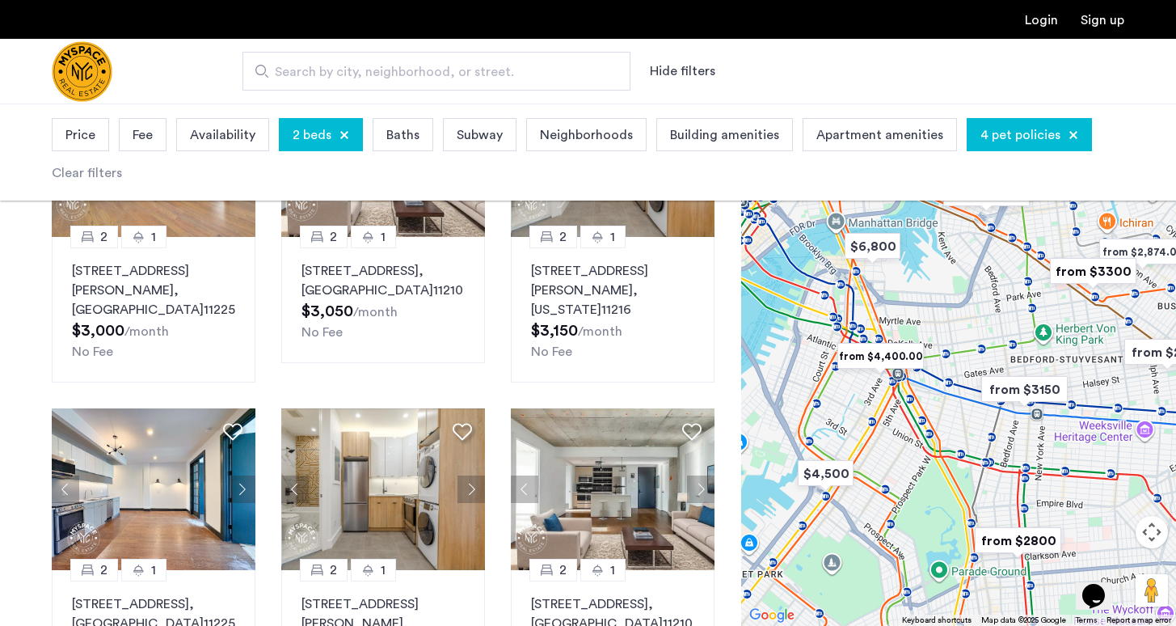
scroll to position [1019, 0]
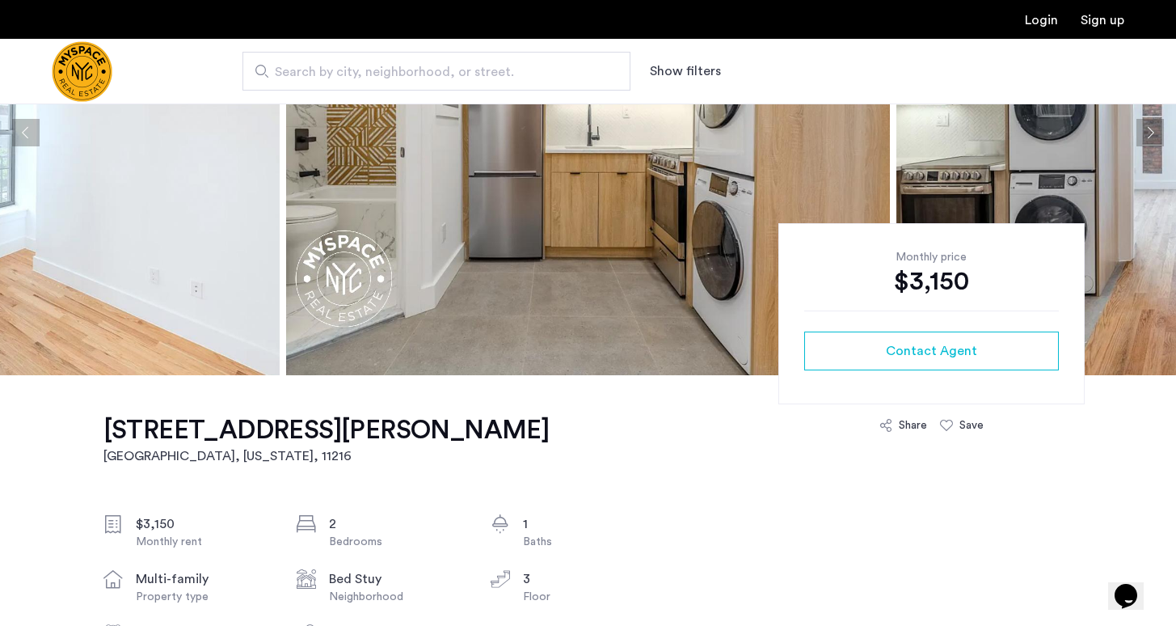
scroll to position [66, 0]
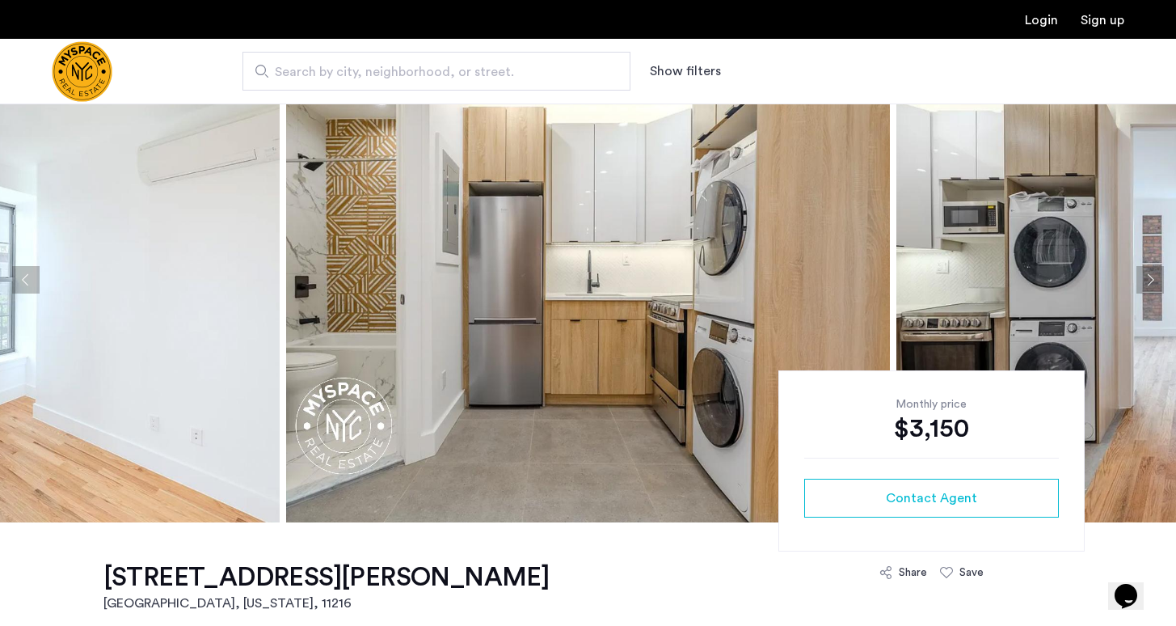
click at [1147, 272] on button "Next apartment" at bounding box center [1150, 279] width 27 height 27
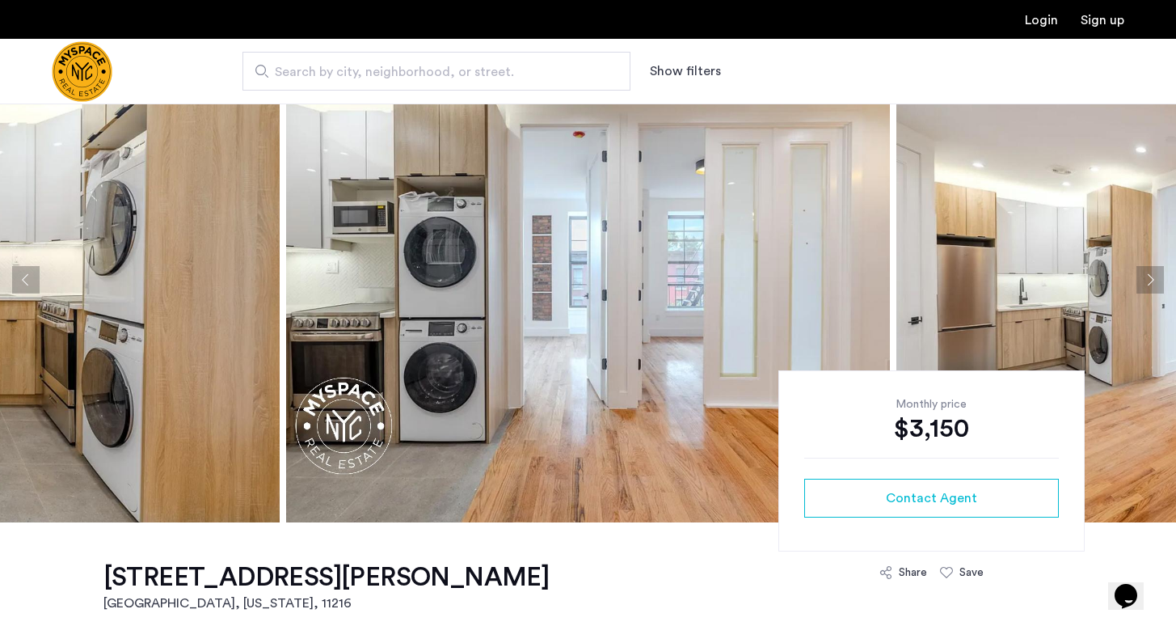
click at [1147, 272] on button "Next apartment" at bounding box center [1150, 279] width 27 height 27
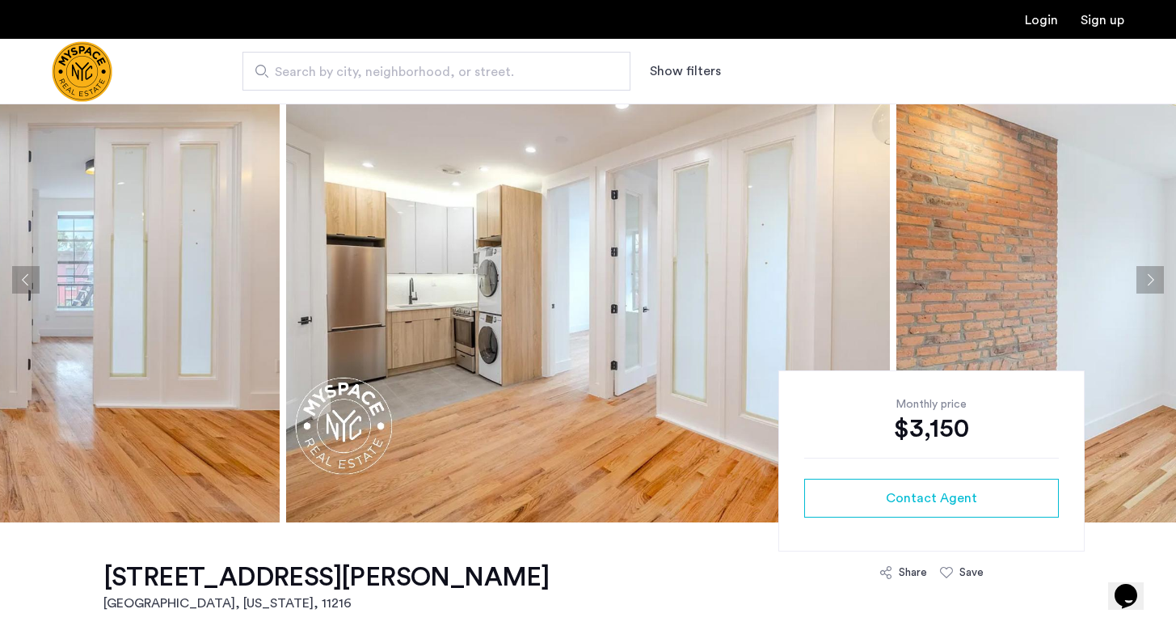
click at [1147, 272] on button "Next apartment" at bounding box center [1150, 279] width 27 height 27
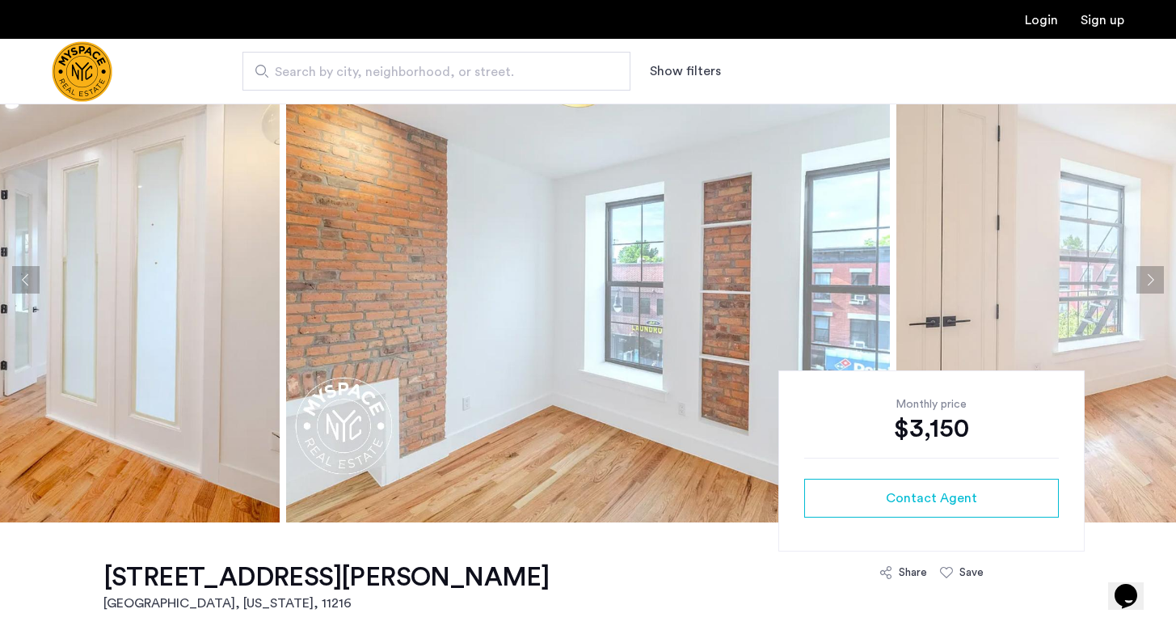
click at [1147, 272] on button "Next apartment" at bounding box center [1150, 279] width 27 height 27
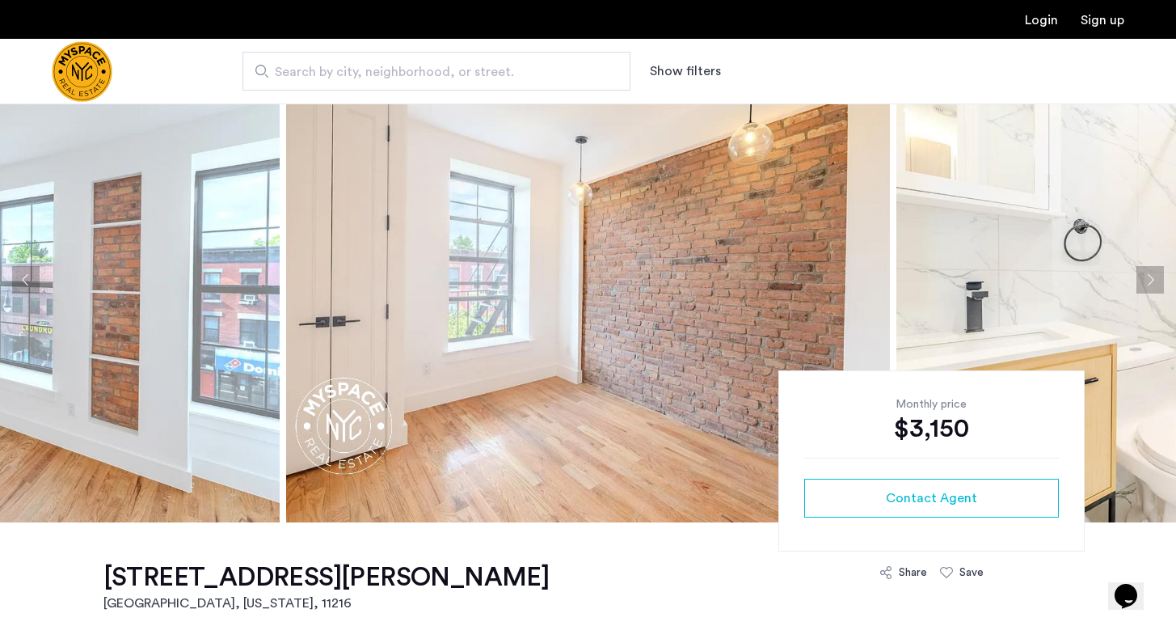
click at [1147, 272] on button "Next apartment" at bounding box center [1150, 279] width 27 height 27
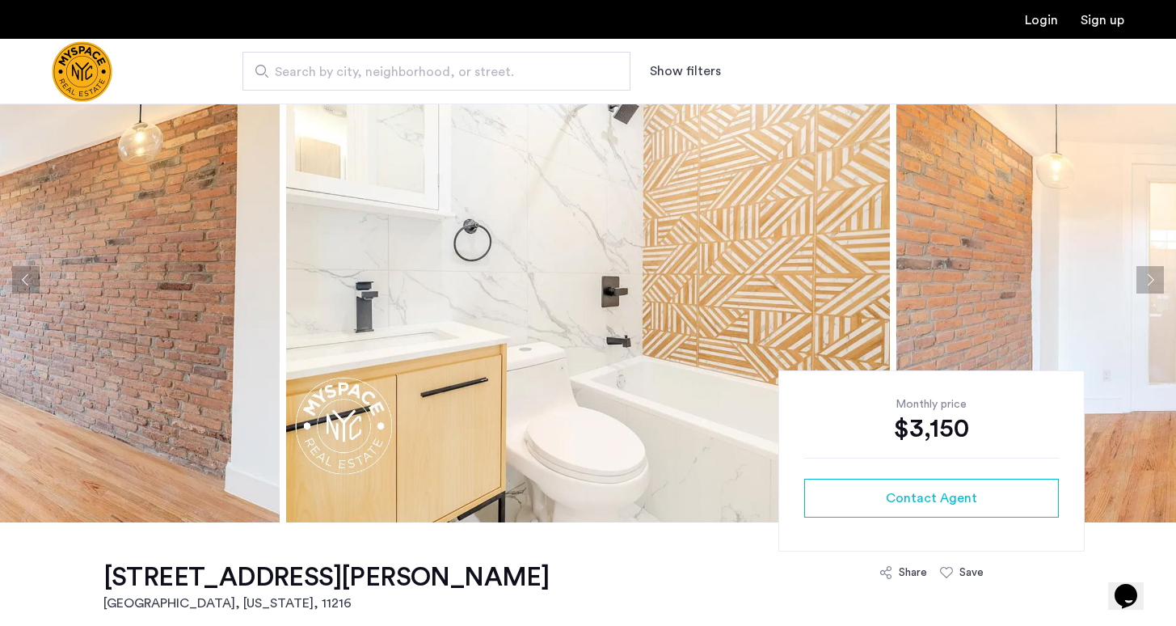
click at [1147, 272] on button "Next apartment" at bounding box center [1150, 279] width 27 height 27
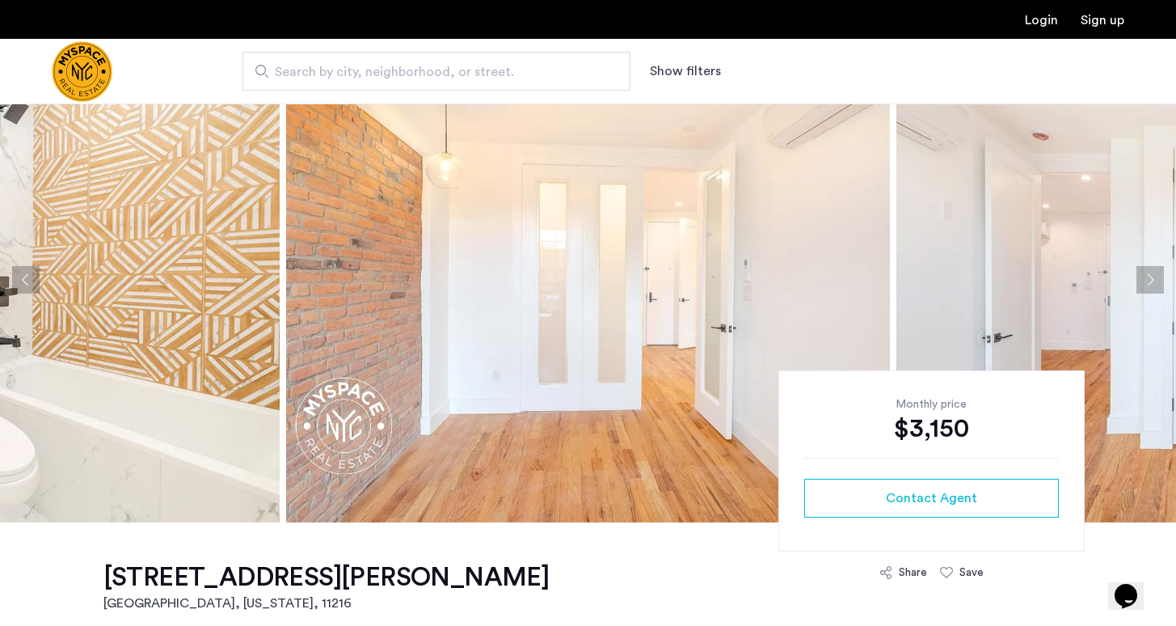
click at [1147, 272] on button "Next apartment" at bounding box center [1150, 279] width 27 height 27
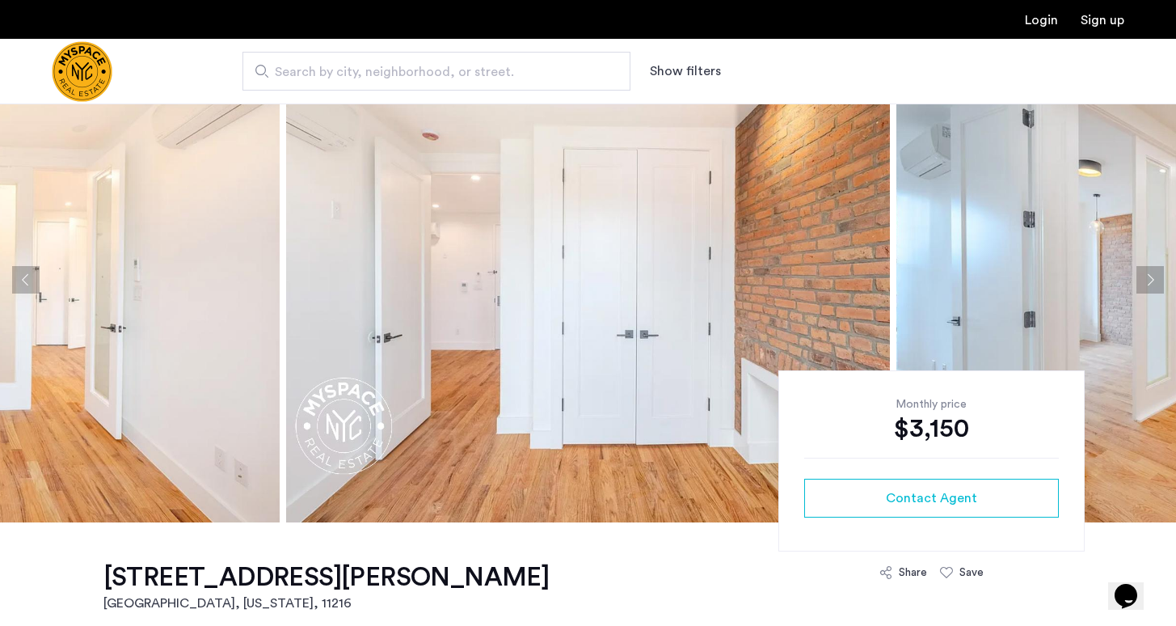
click at [1147, 272] on button "Next apartment" at bounding box center [1150, 279] width 27 height 27
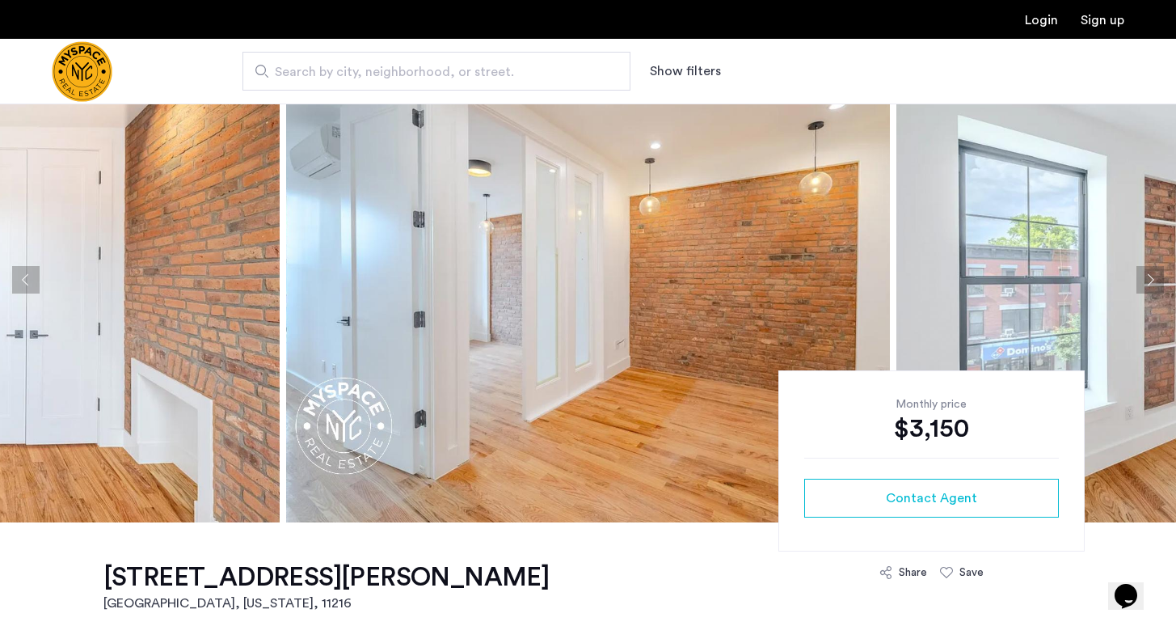
click at [1147, 272] on button "Next apartment" at bounding box center [1150, 279] width 27 height 27
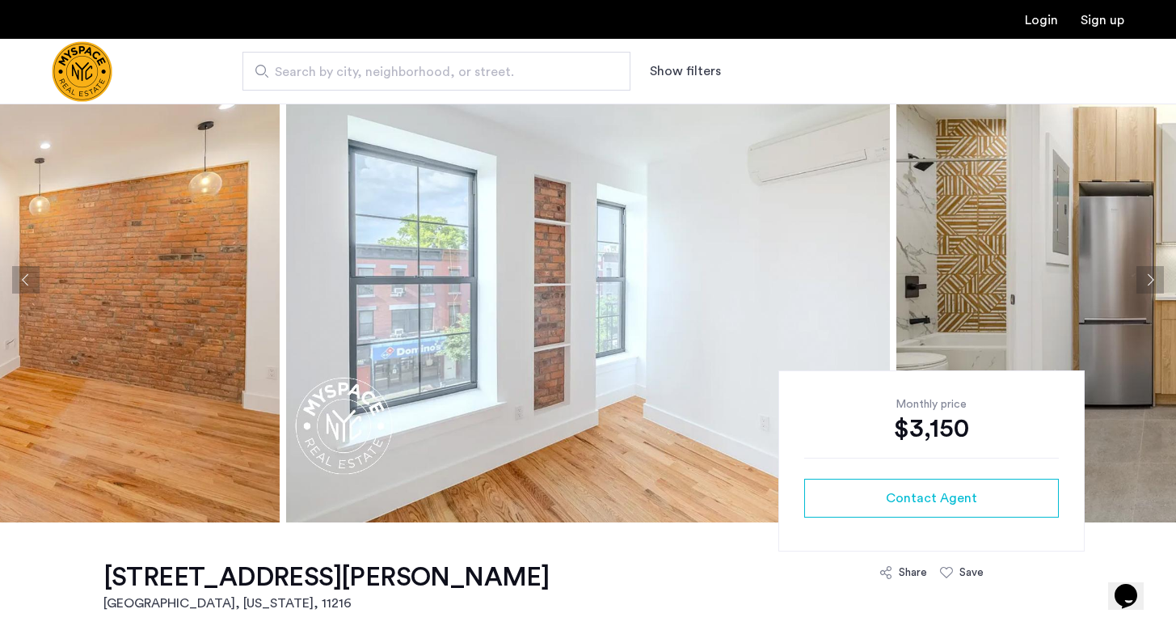
click at [1147, 272] on button "Next apartment" at bounding box center [1150, 279] width 27 height 27
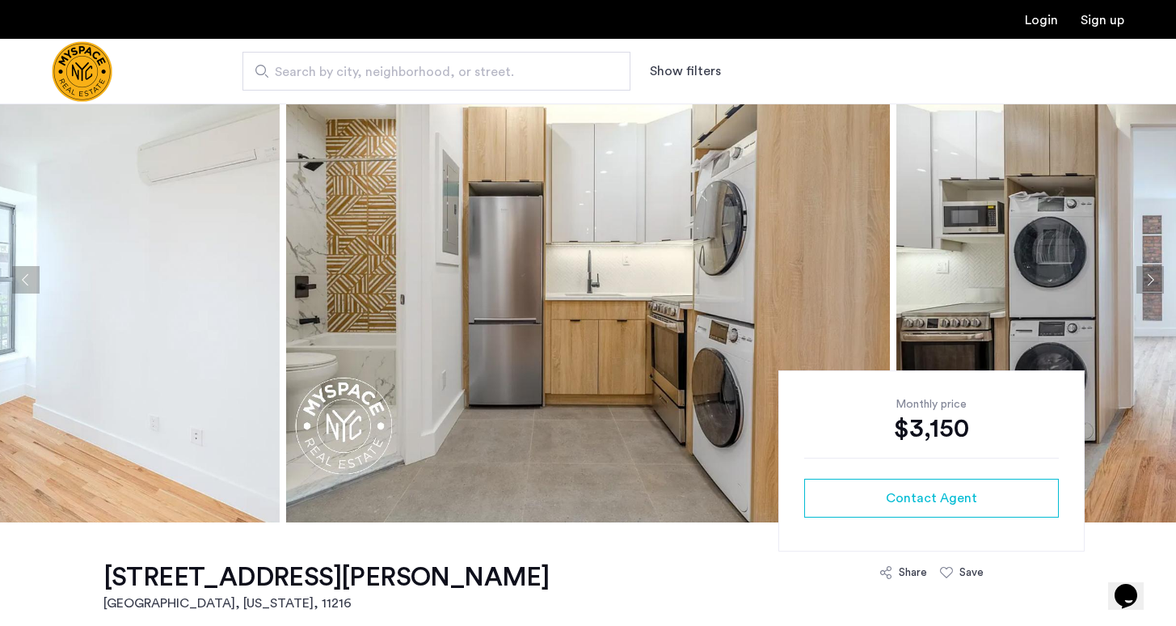
click at [1147, 272] on button "Next apartment" at bounding box center [1150, 279] width 27 height 27
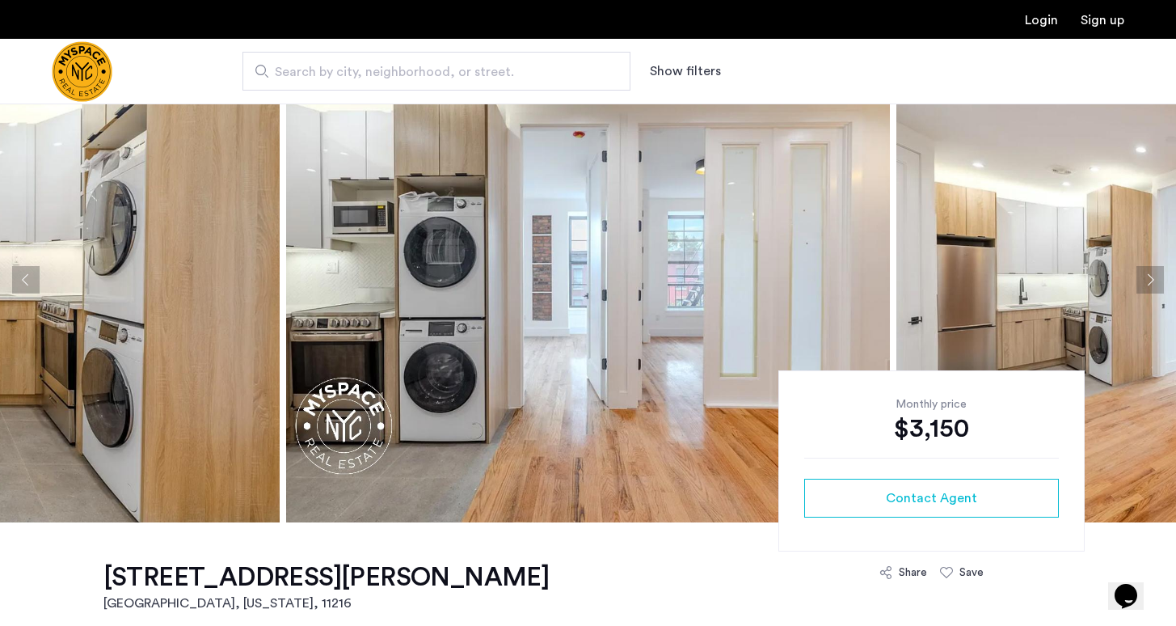
click at [1147, 272] on button "Next apartment" at bounding box center [1150, 279] width 27 height 27
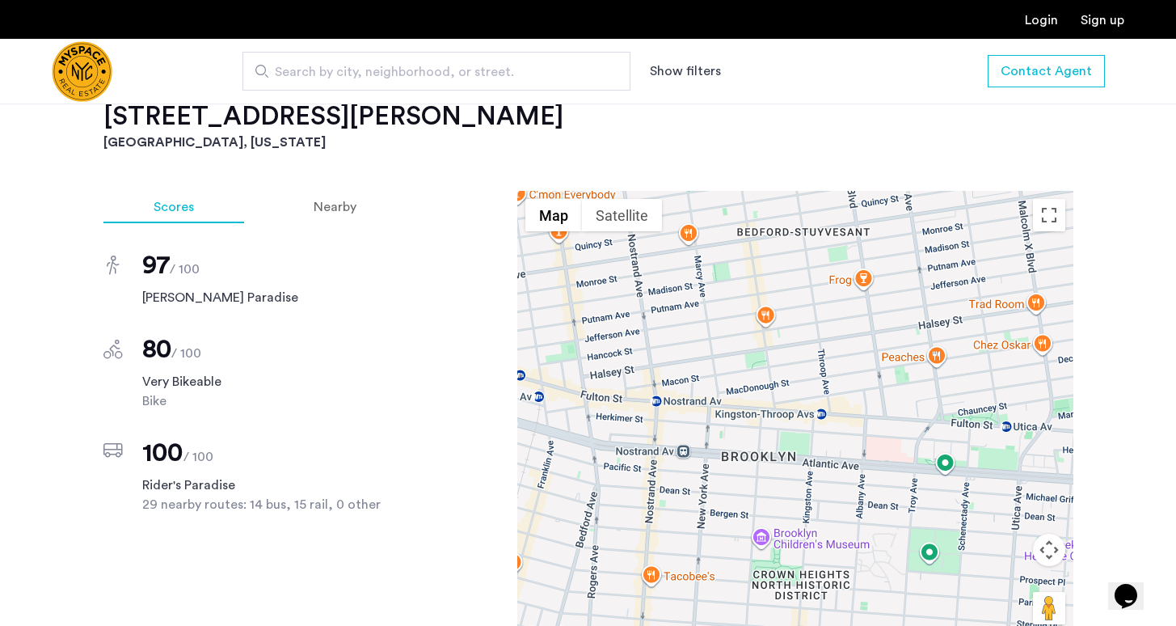
scroll to position [1173, 0]
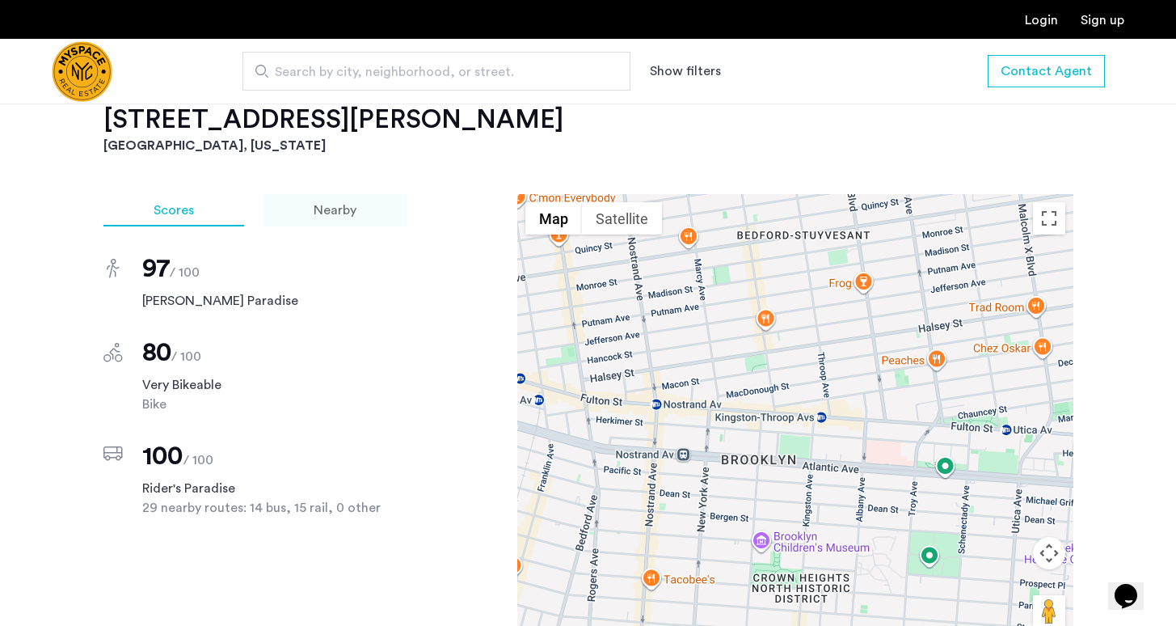
click at [312, 200] on div "Nearby" at bounding box center [335, 210] width 143 height 32
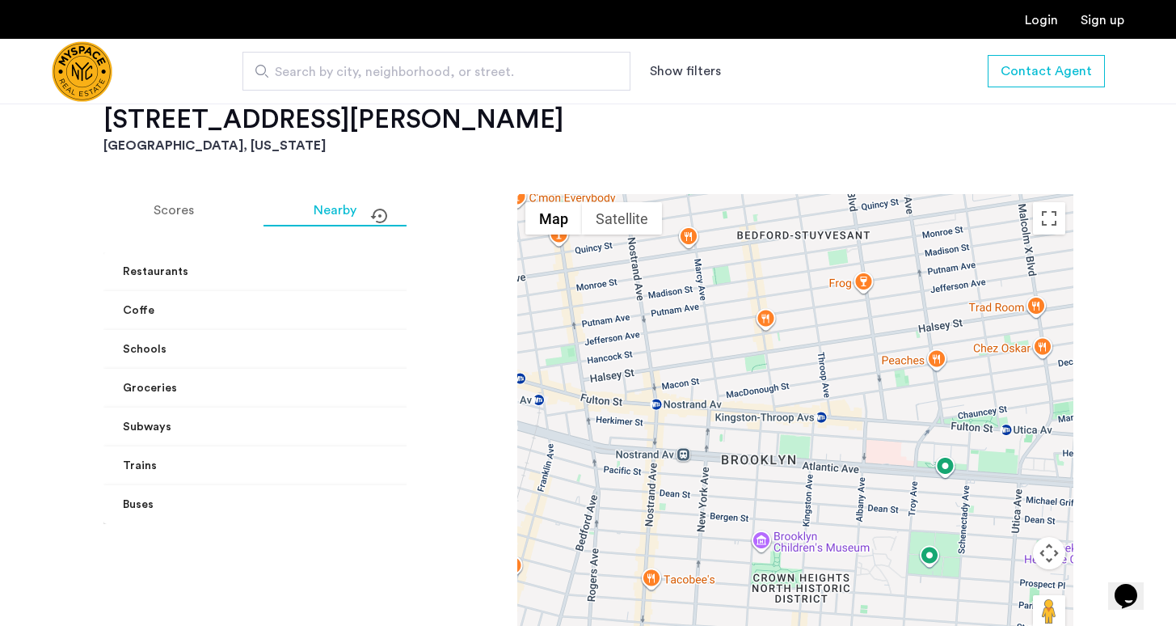
click at [387, 261] on mat-expansion-panel-header "Restaurants" at bounding box center [304, 271] width 403 height 39
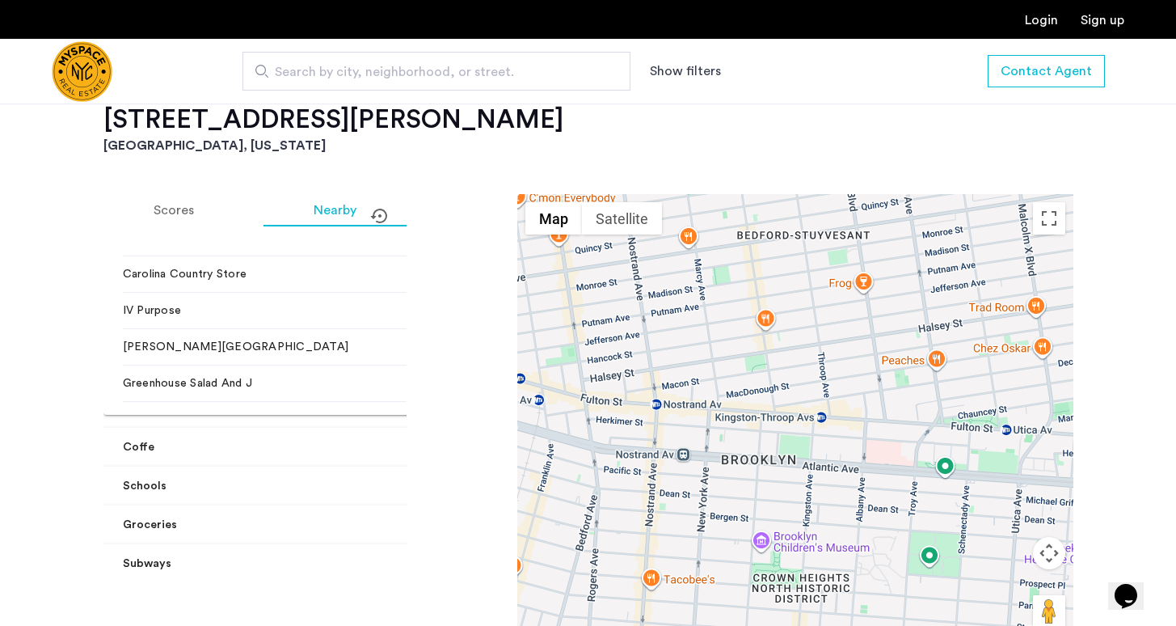
scroll to position [351, 0]
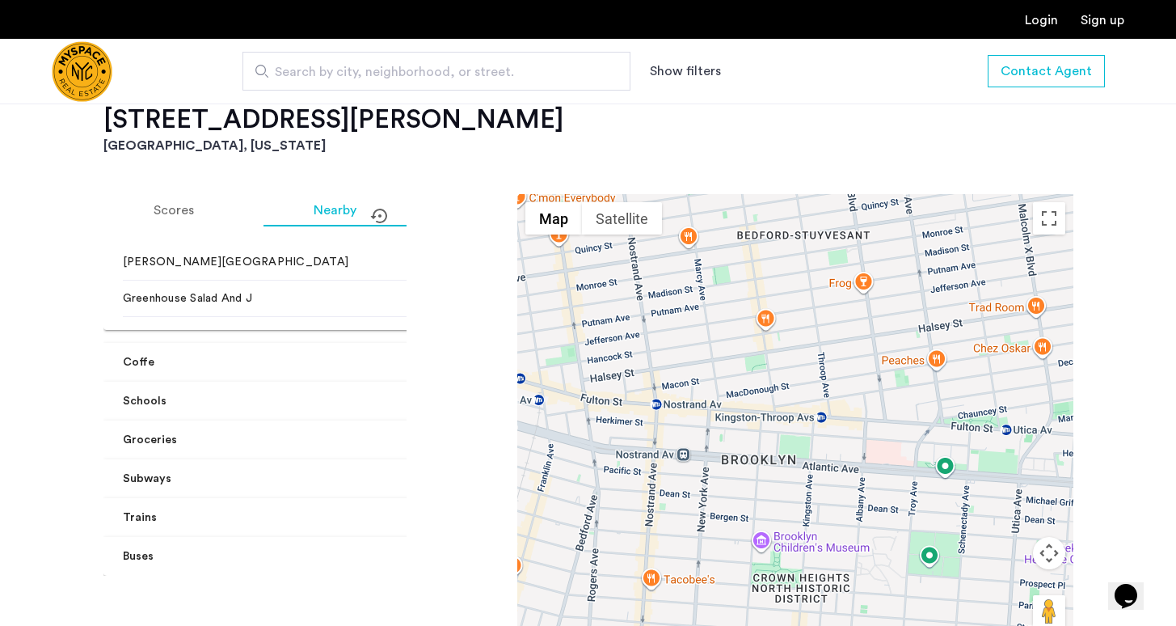
click at [480, 440] on span at bounding box center [483, 440] width 6 height 17
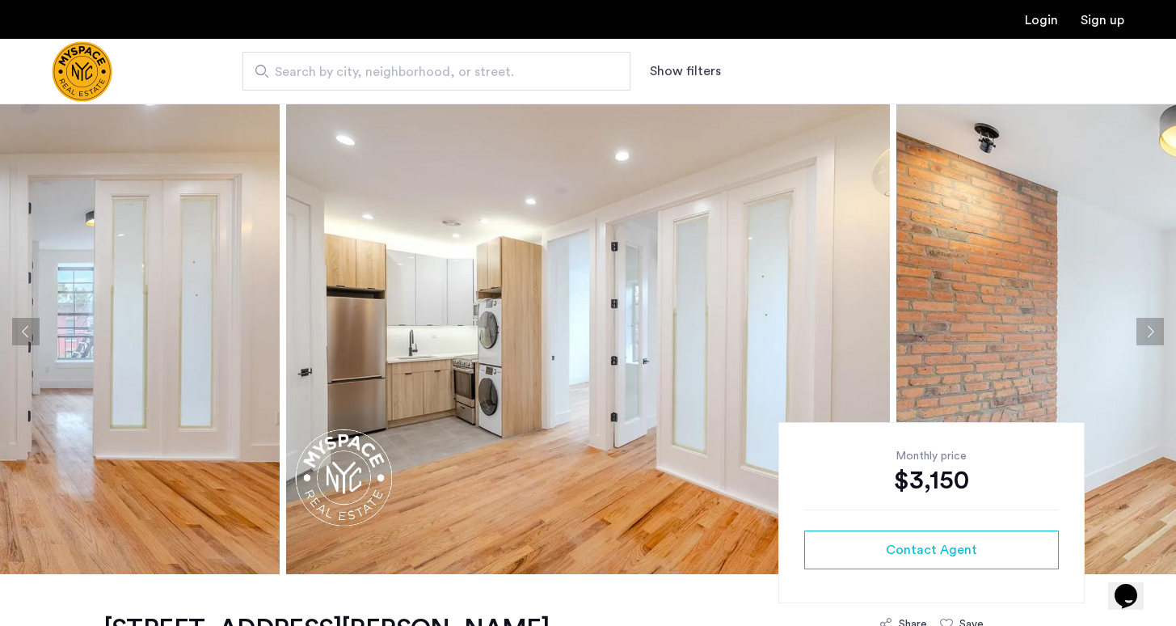
scroll to position [16, 0]
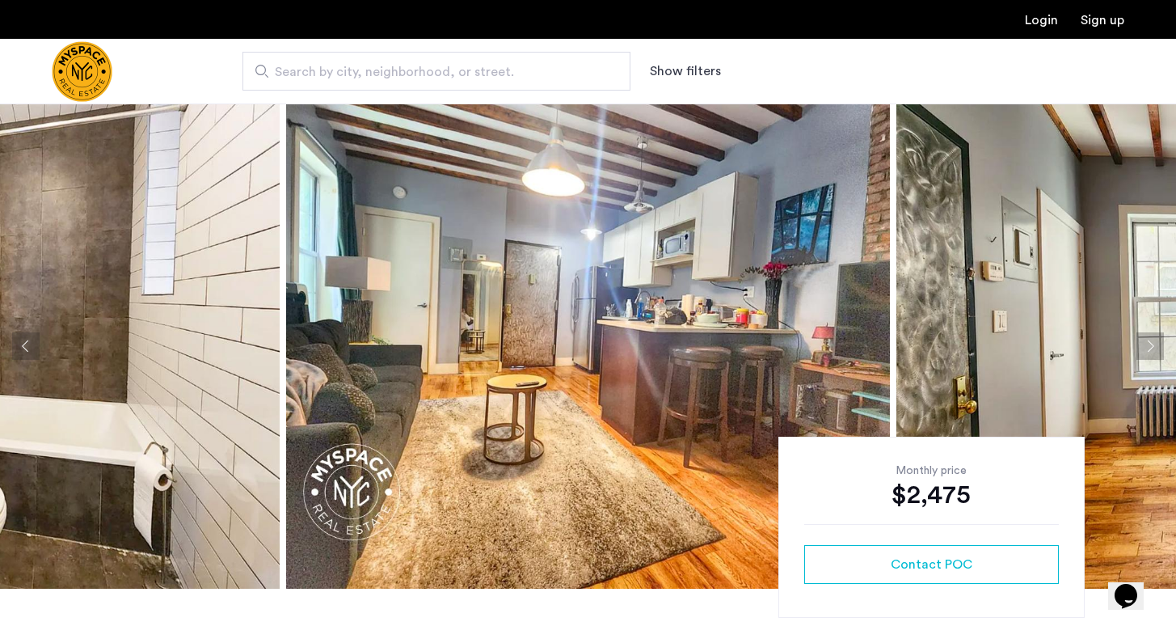
scroll to position [23, 0]
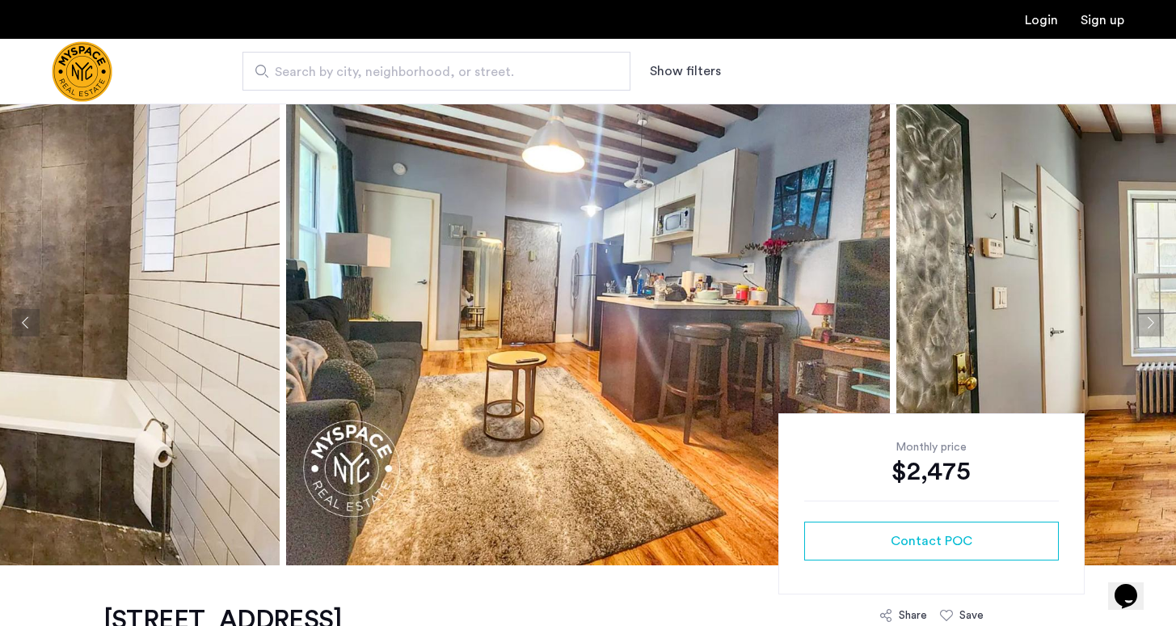
click at [842, 297] on img at bounding box center [588, 322] width 604 height 485
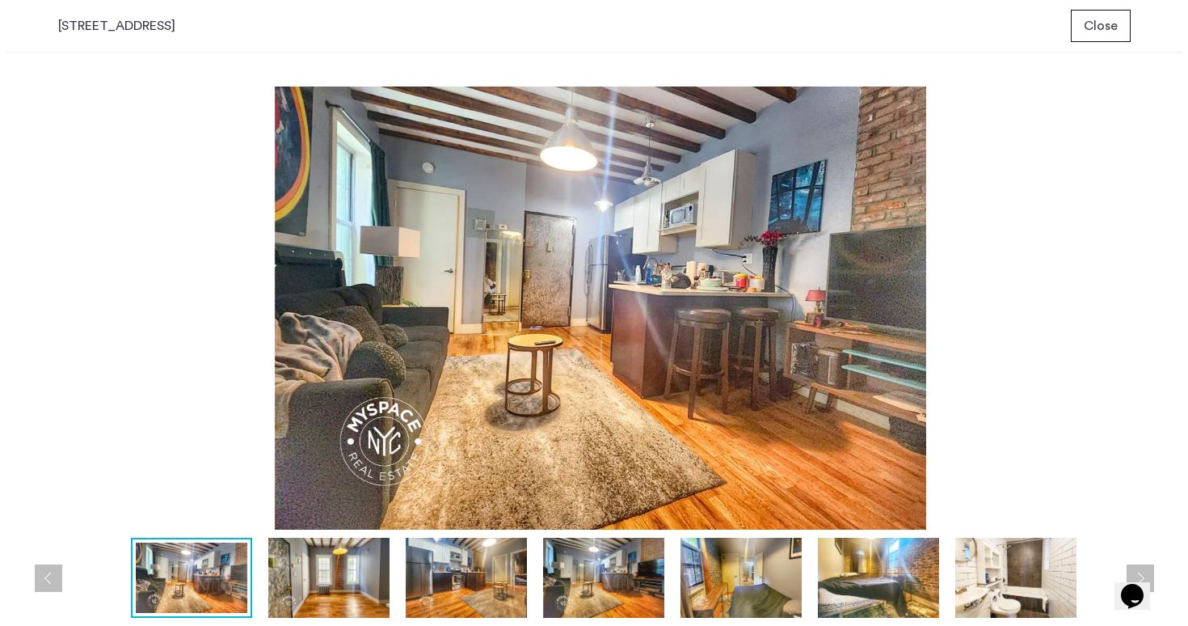
scroll to position [0, 0]
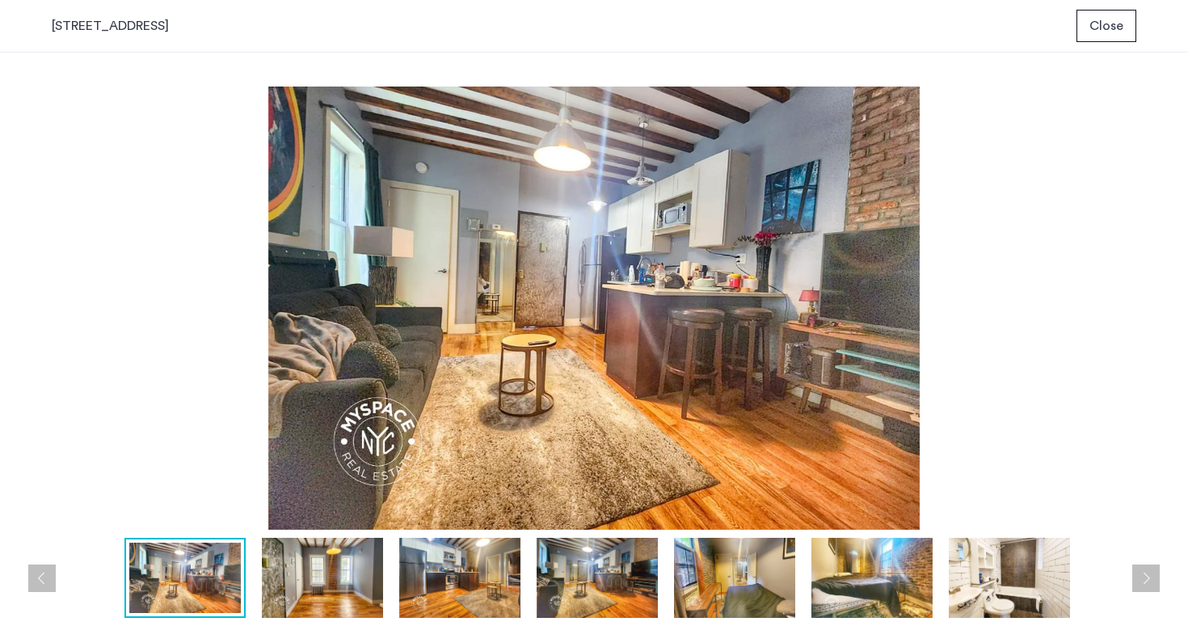
click at [1117, 24] on span "Close" at bounding box center [1107, 25] width 34 height 19
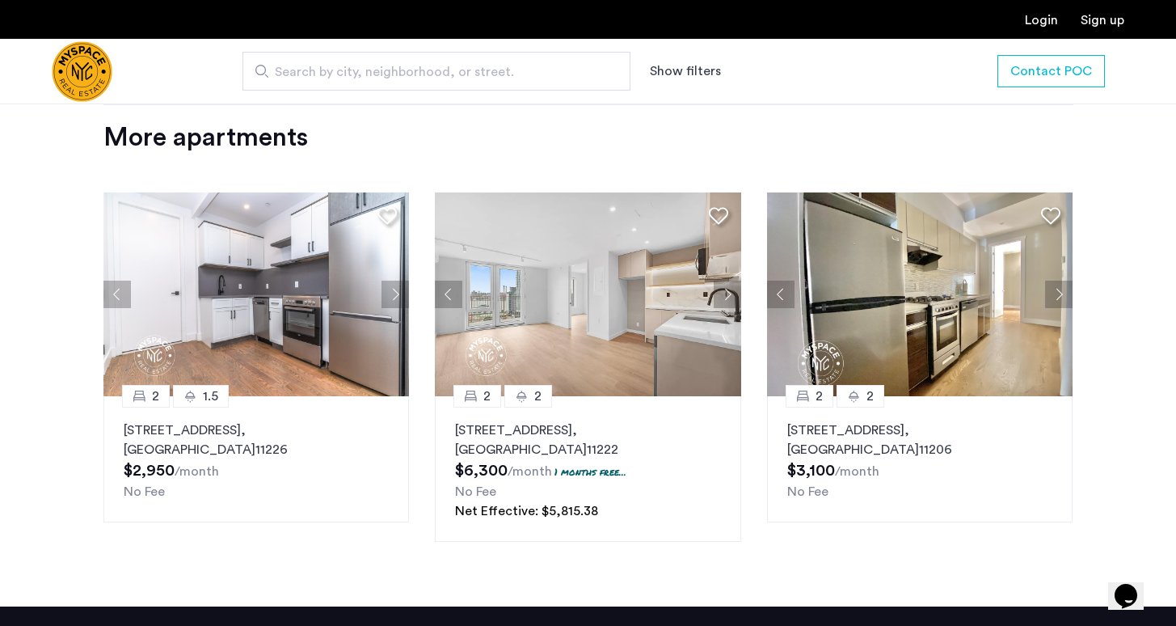
scroll to position [1563, 0]
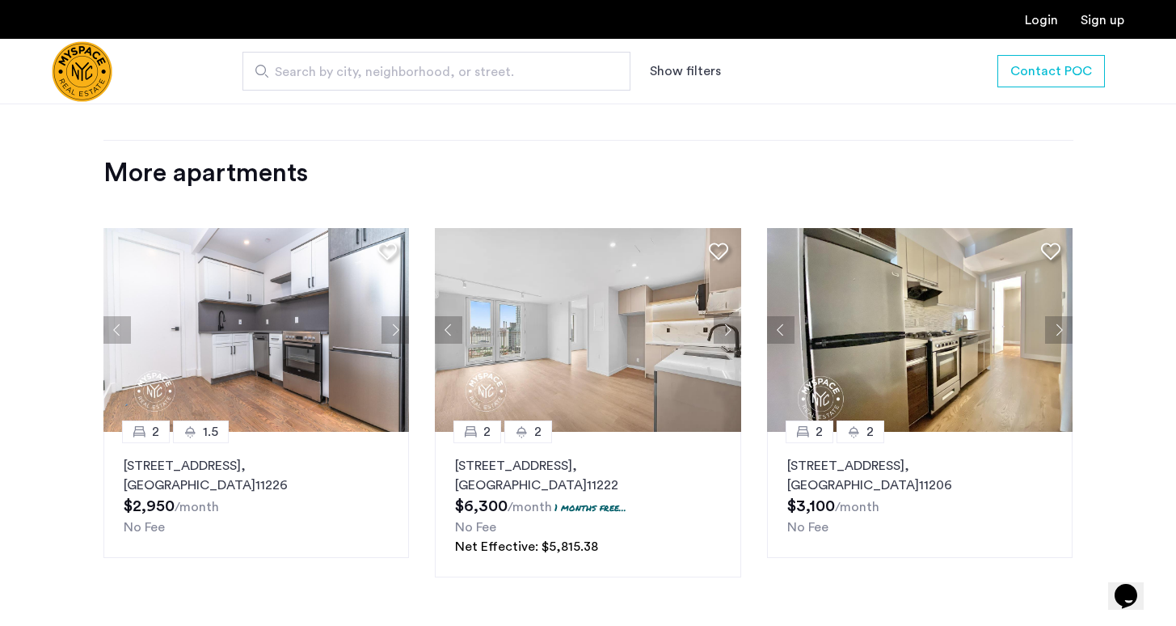
click at [253, 363] on img at bounding box center [256, 330] width 306 height 204
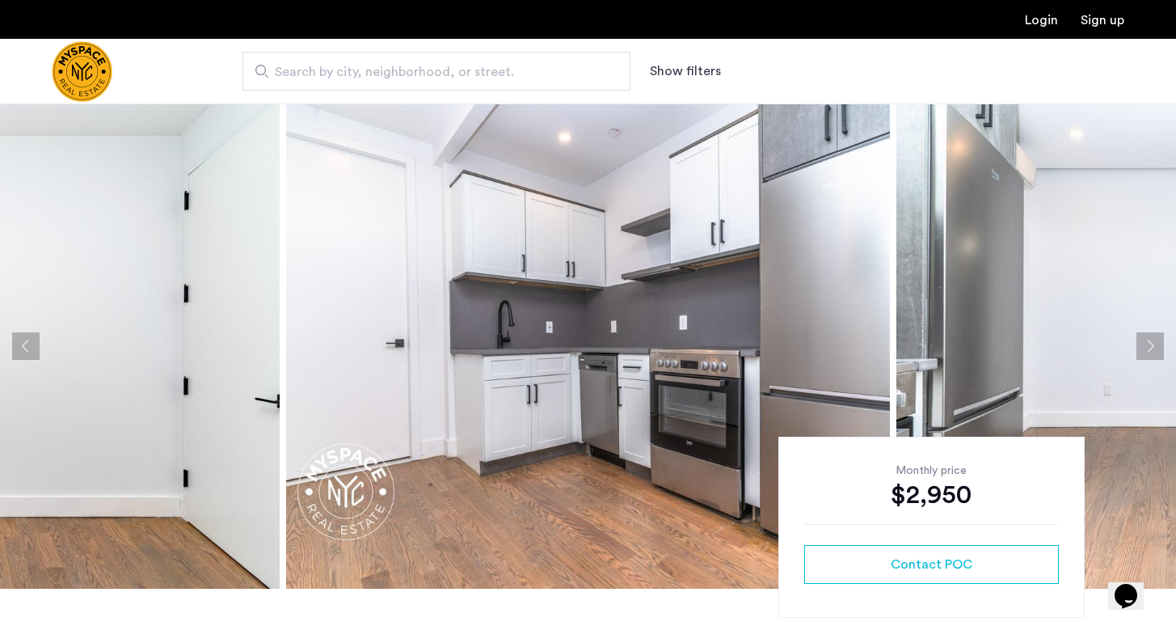
click at [804, 306] on img at bounding box center [588, 345] width 604 height 485
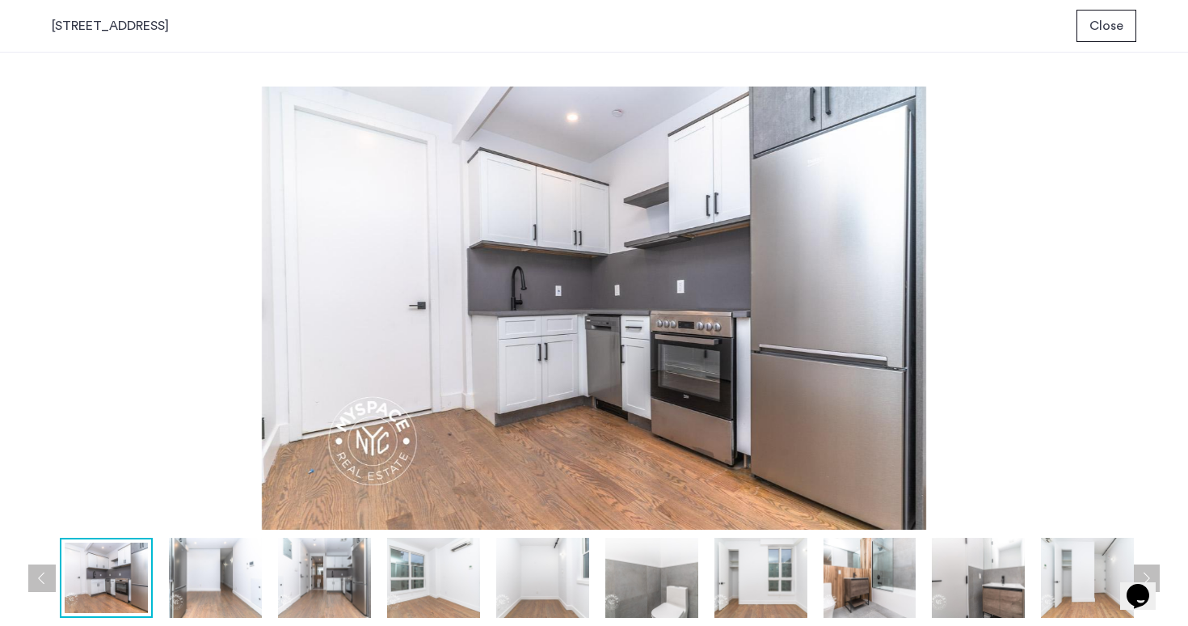
click at [615, 359] on img at bounding box center [594, 307] width 1085 height 443
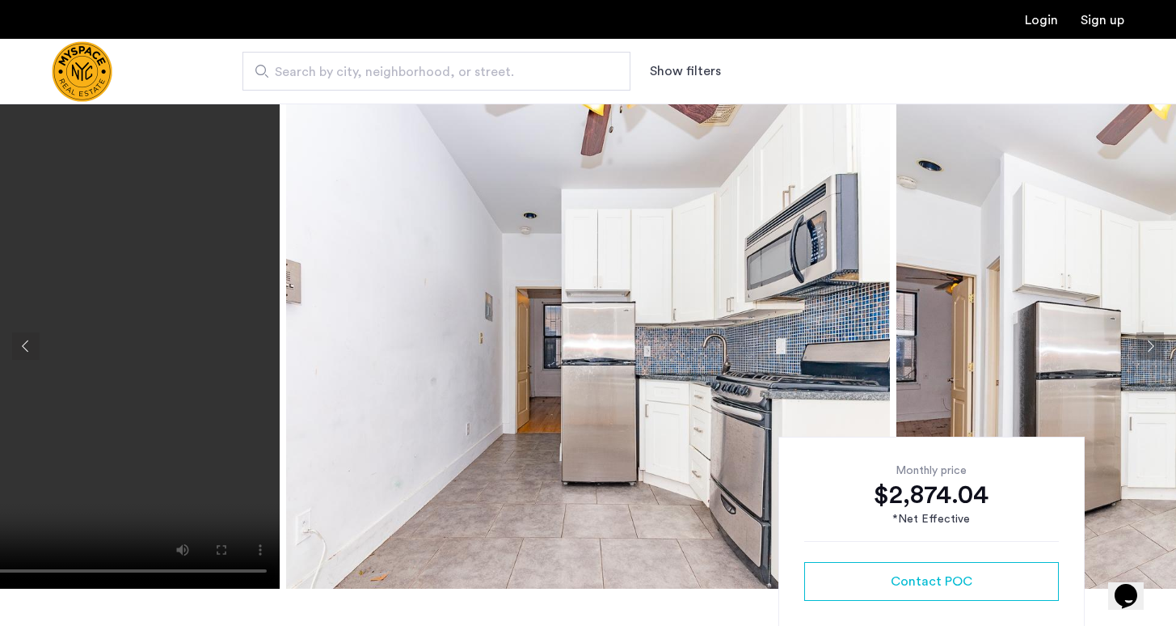
click at [738, 325] on img at bounding box center [588, 345] width 604 height 485
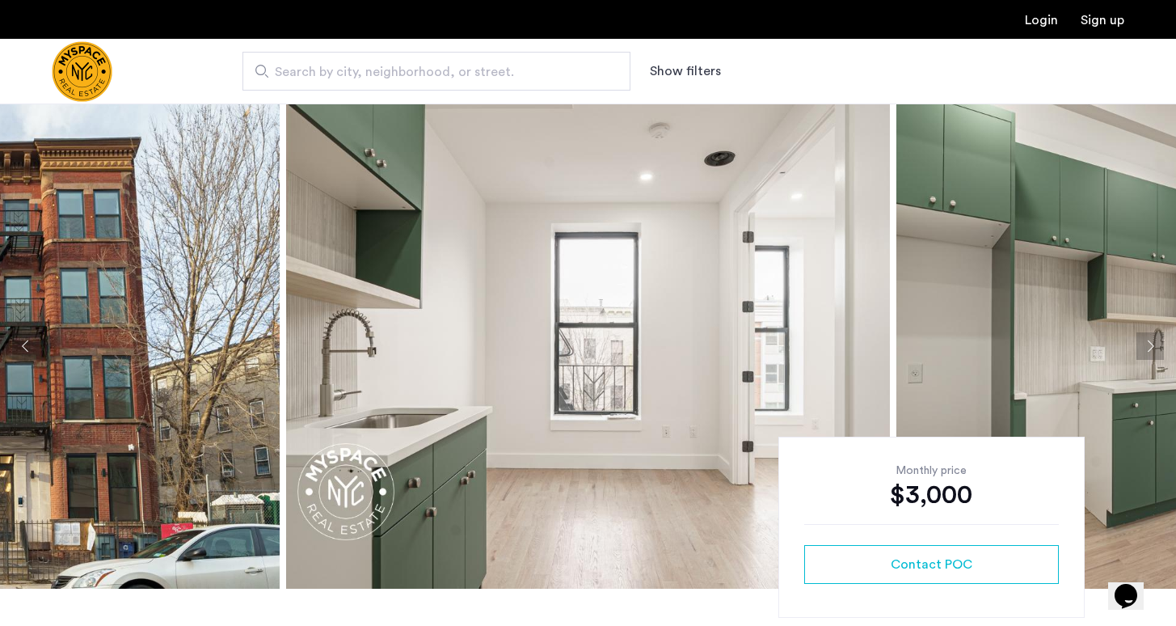
click at [642, 369] on img at bounding box center [588, 345] width 604 height 485
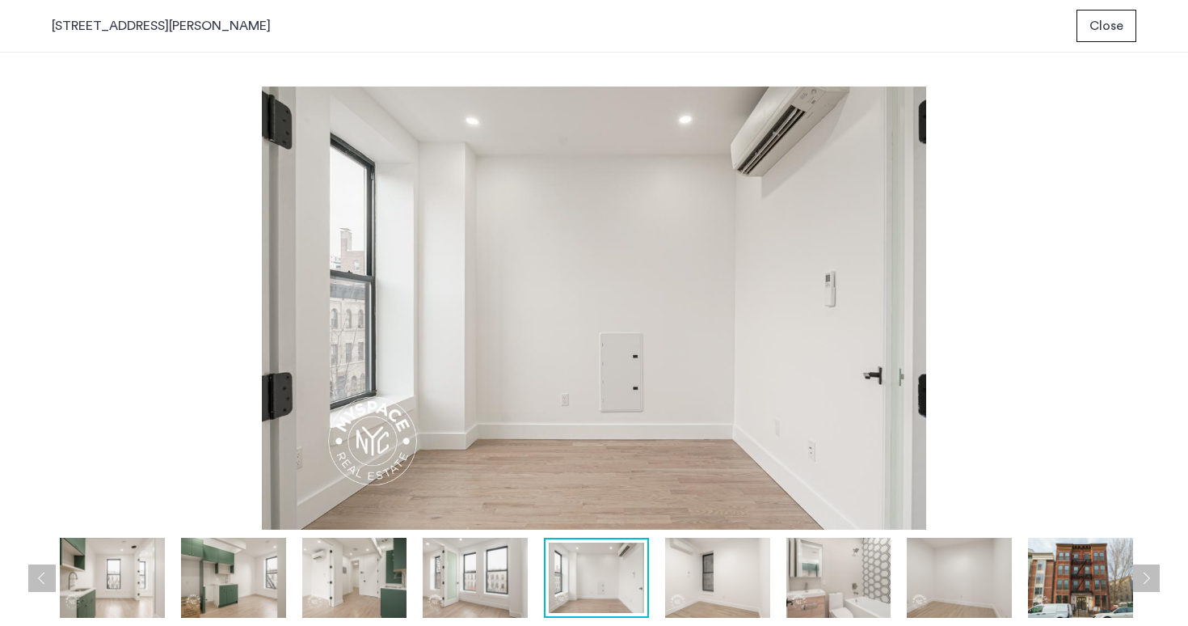
click at [1109, 18] on span "Close" at bounding box center [1107, 25] width 34 height 19
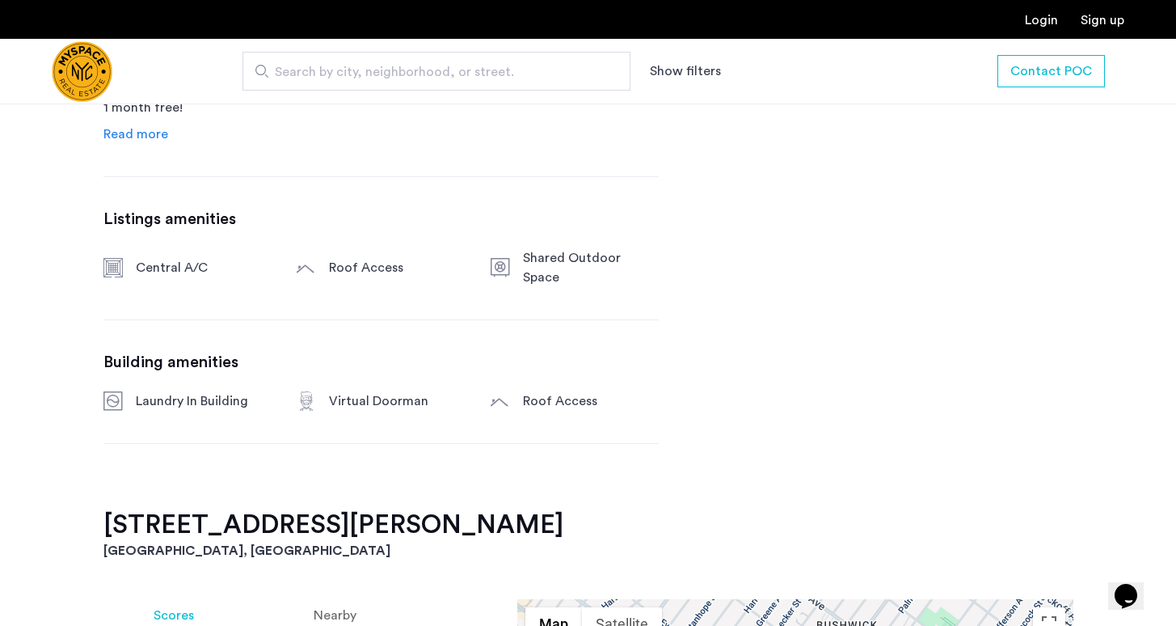
scroll to position [950, 0]
